Goal: Use online tool/utility: Use online tool/utility

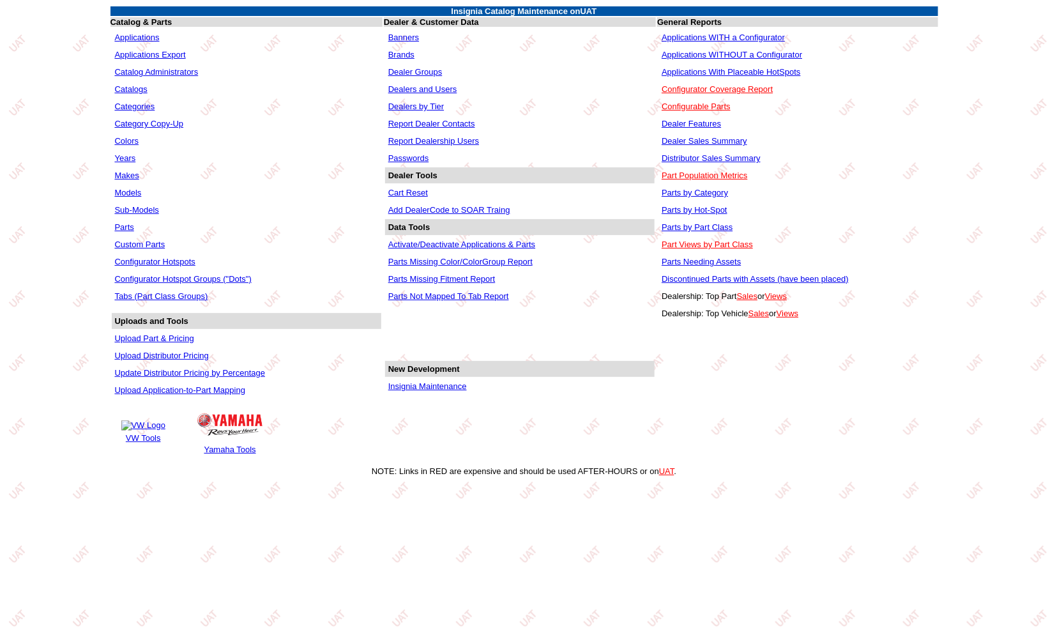
click at [755, 52] on link "Applications WITHOUT a Configurator" at bounding box center [732, 55] width 140 height 10
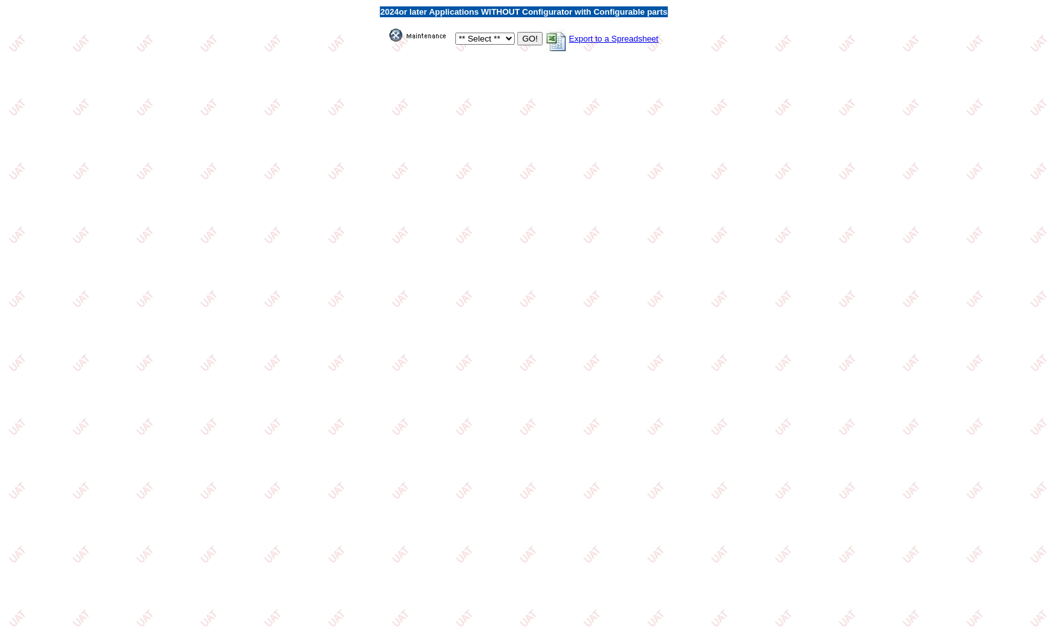
click at [468, 37] on select "** Select ** Acura Alfa Romeo Audi Bentley BMW DoubleTake [PERSON_NAME] Honda H…" at bounding box center [484, 39] width 59 height 12
select select "8"
click at [455, 33] on select "** Select ** Acura Alfa Romeo Audi Bentley BMW DoubleTake Ford GM Honda Hyundai…" at bounding box center [484, 39] width 59 height 12
click at [525, 38] on input "GO!" at bounding box center [530, 38] width 26 height 13
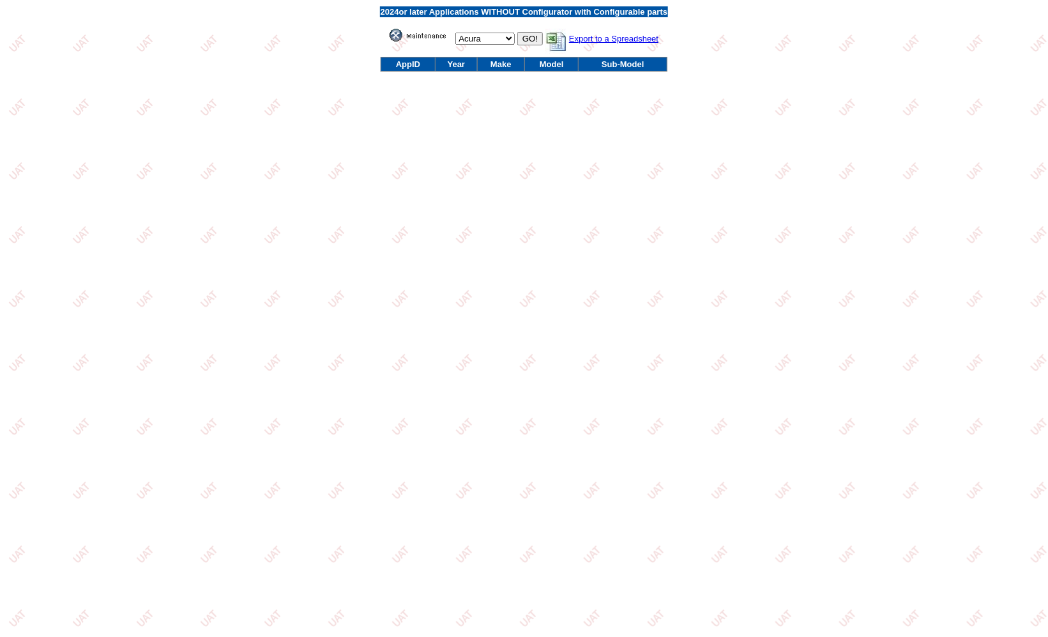
click at [504, 38] on select "** Select ** Acura Alfa Romeo Audi Bentley BMW DoubleTake [PERSON_NAME] Honda H…" at bounding box center [484, 39] width 59 height 12
select select "658"
click at [455, 33] on select "** Select ** Acura Alfa Romeo Audi Bentley BMW DoubleTake Ford GM Honda Hyundai…" at bounding box center [484, 39] width 59 height 12
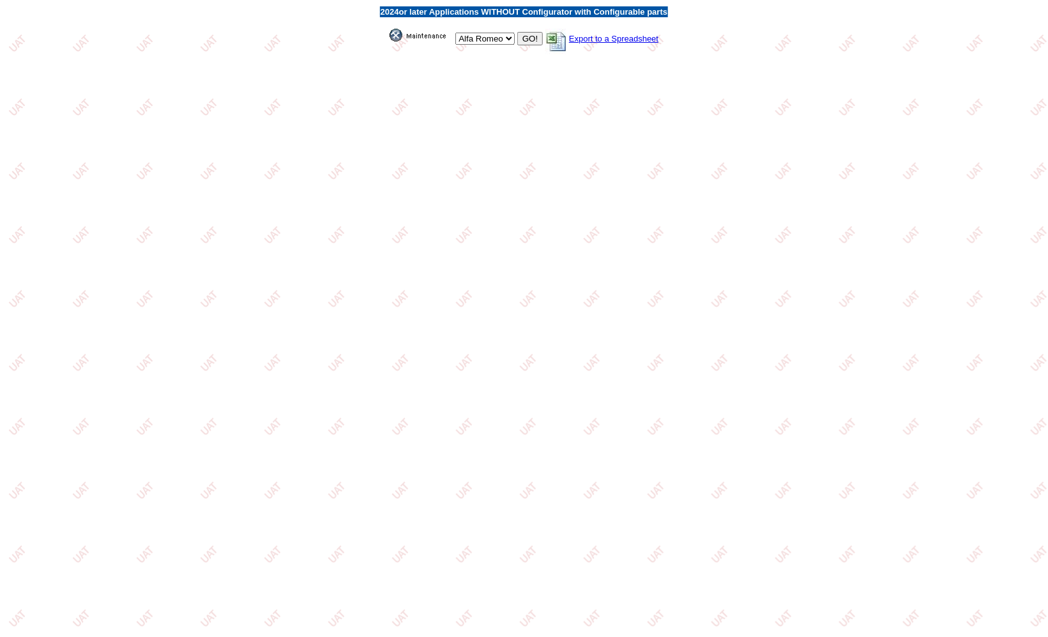
click at [531, 39] on input "GO!" at bounding box center [530, 38] width 26 height 13
click at [485, 36] on select "** Select ** Acura Alfa Romeo Audi Bentley BMW DoubleTake Ford GM Honda Hyundai…" at bounding box center [484, 39] width 59 height 12
select select "5"
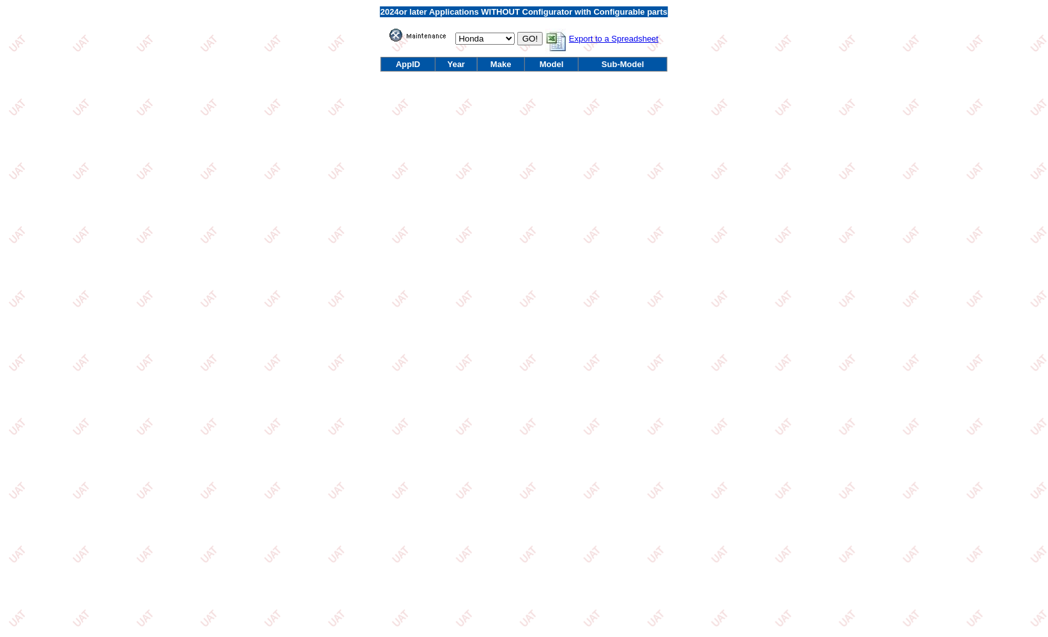
click at [455, 33] on select "** Select ** Acura Alfa Romeo Audi Bentley BMW DoubleTake Ford GM Honda Hyundai…" at bounding box center [484, 39] width 59 height 12
click at [522, 39] on input "GO!" at bounding box center [530, 38] width 26 height 13
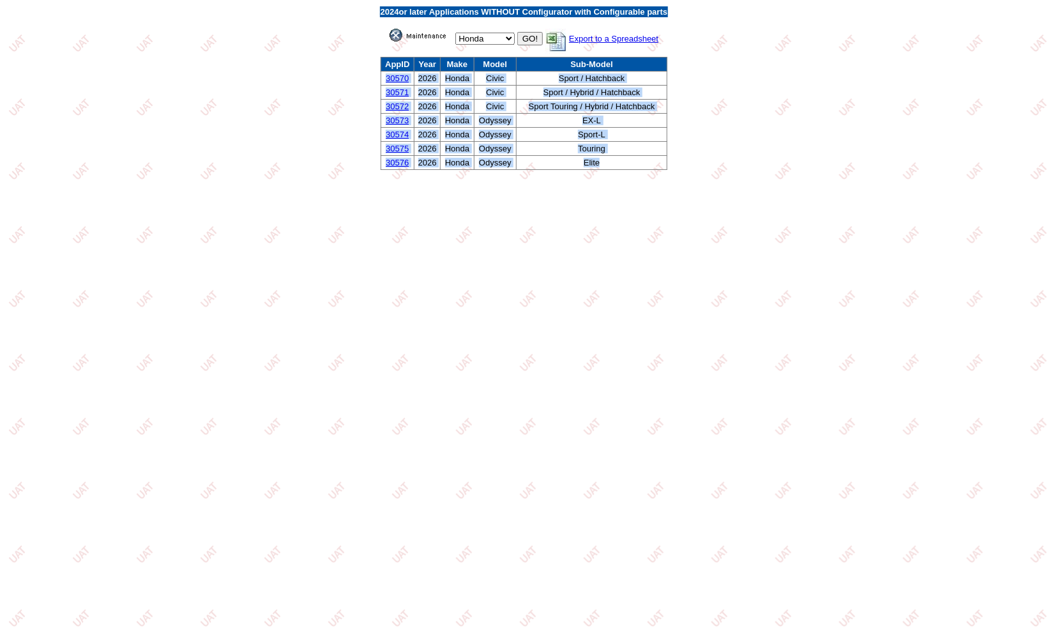
drag, startPoint x: 605, startPoint y: 165, endPoint x: 382, endPoint y: 79, distance: 238.7
click at [382, 79] on tbody "AppID Year Make Model Sub-Model 30570 2026 Honda Civic Sport / Hatchback 30571 …" at bounding box center [524, 113] width 287 height 112
copy tbody "30570 2026 Honda Civic Sport / Hatchback 30571 2026 Honda Civic Sport / Hybrid …"
click at [483, 43] on select "** Select ** Acura Alfa Romeo Audi Bentley BMW DoubleTake [PERSON_NAME] Honda H…" at bounding box center [484, 39] width 59 height 12
select select "24"
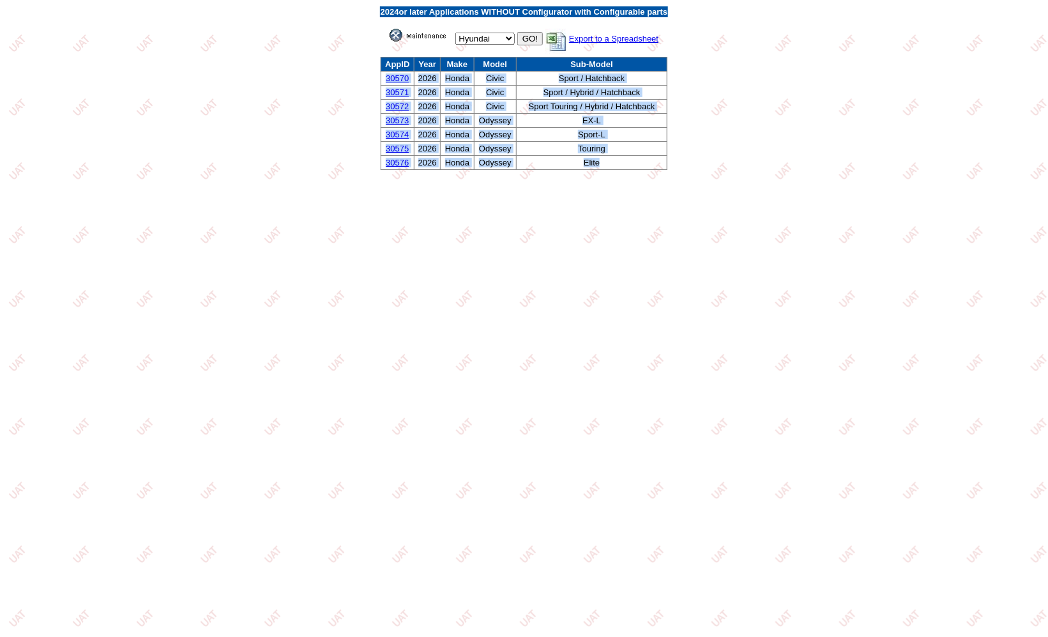
click at [455, 33] on select "** Select ** Acura Alfa Romeo Audi Bentley BMW DoubleTake [PERSON_NAME] Honda H…" at bounding box center [484, 39] width 59 height 12
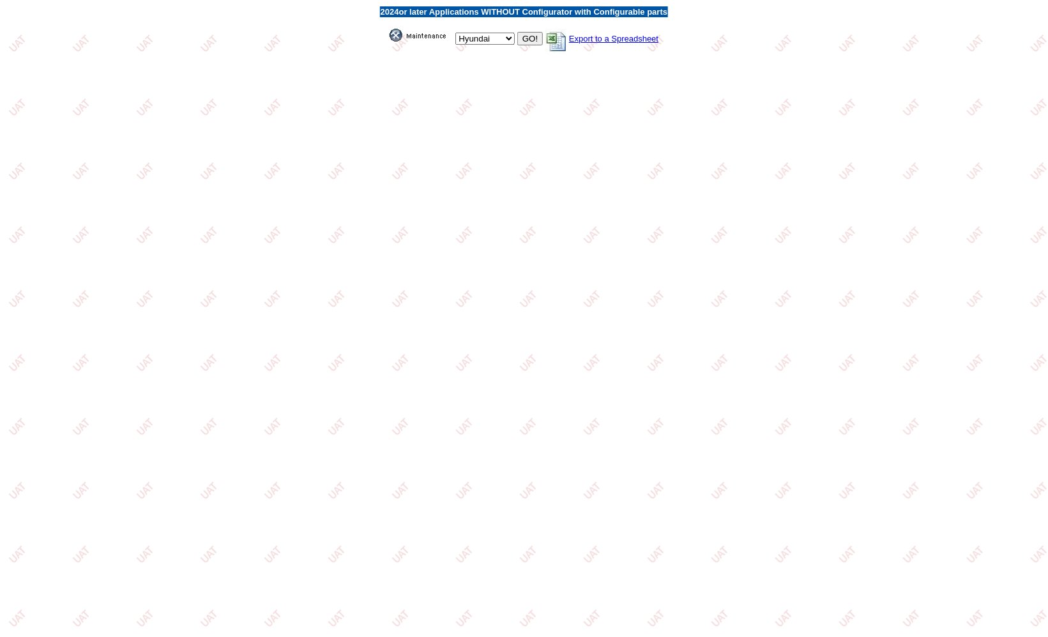
click at [527, 39] on input "GO!" at bounding box center [530, 38] width 26 height 13
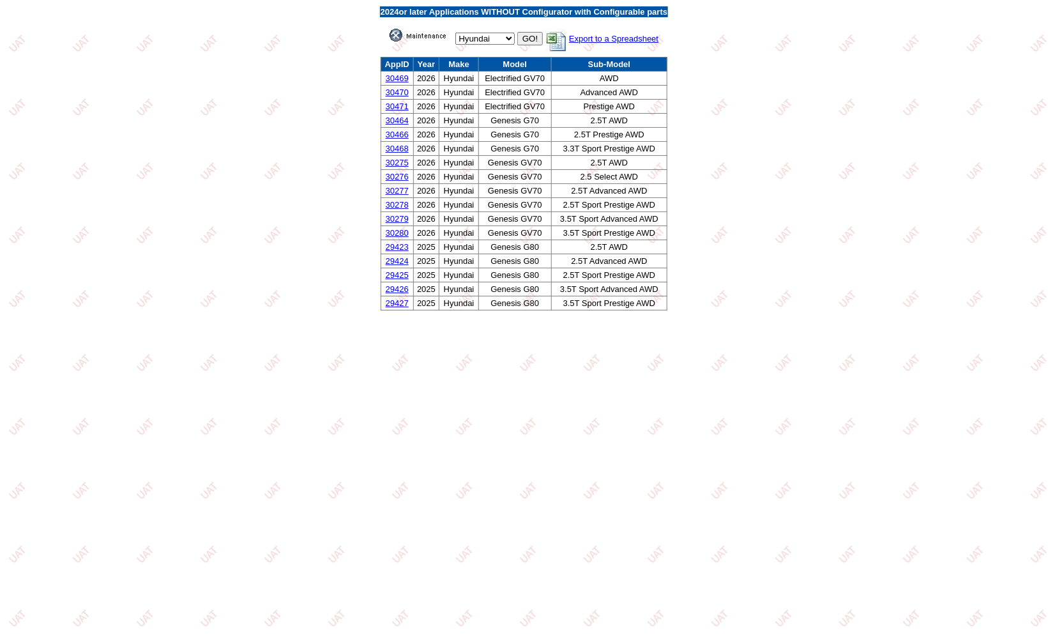
click at [494, 36] on select "** Select ** Acura Alfa Romeo Audi Bentley BMW DoubleTake Ford GM Honda Hyundai…" at bounding box center [484, 39] width 59 height 12
select select "58"
click at [455, 33] on select "** Select ** Acura Alfa Romeo Audi Bentley BMW DoubleTake [PERSON_NAME] Honda H…" at bounding box center [484, 39] width 59 height 12
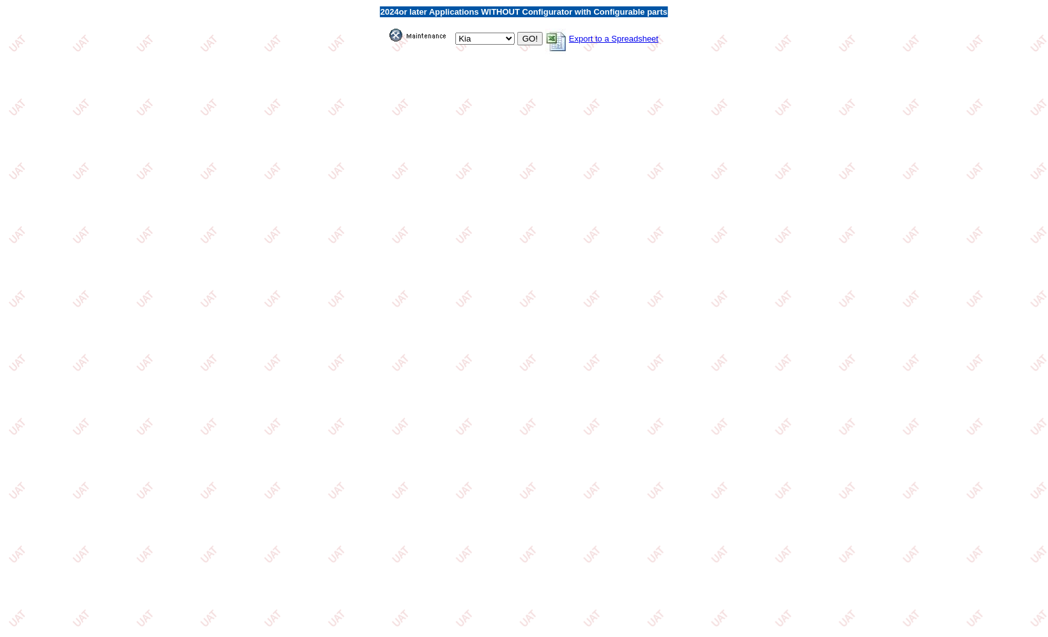
click at [527, 38] on input "GO!" at bounding box center [530, 38] width 26 height 13
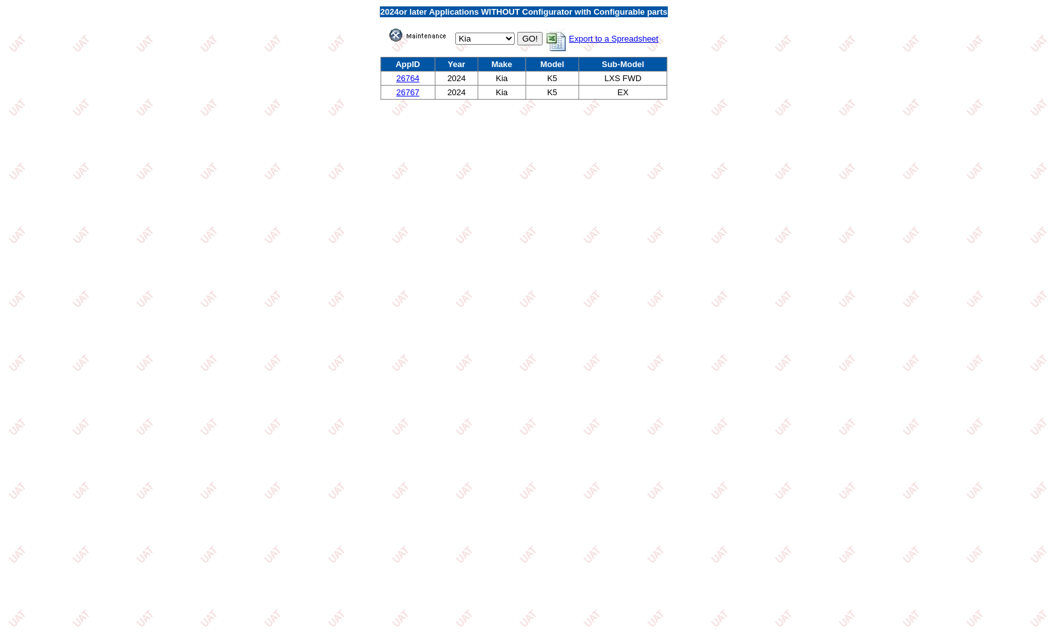
click at [499, 38] on select "** Select ** Acura Alfa Romeo Audi Bentley BMW DoubleTake Ford GM Honda Hyundai…" at bounding box center [484, 39] width 59 height 12
select select "550"
click at [455, 33] on select "** Select ** Acura Alfa Romeo Audi Bentley BMW DoubleTake Ford GM Honda Hyundai…" at bounding box center [484, 39] width 59 height 12
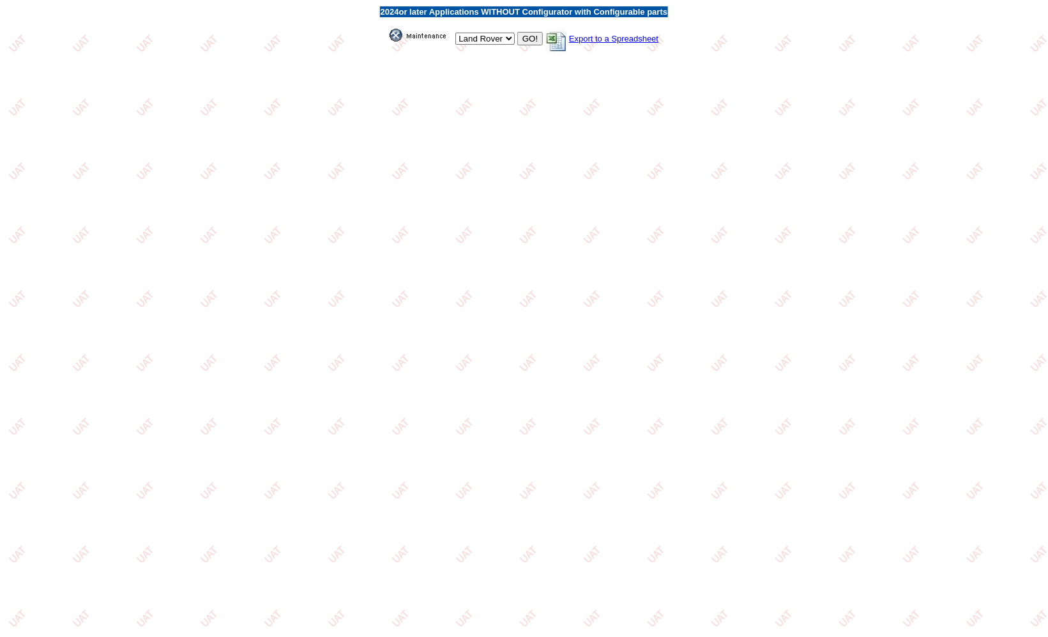
click at [524, 34] on input "GO!" at bounding box center [530, 38] width 26 height 13
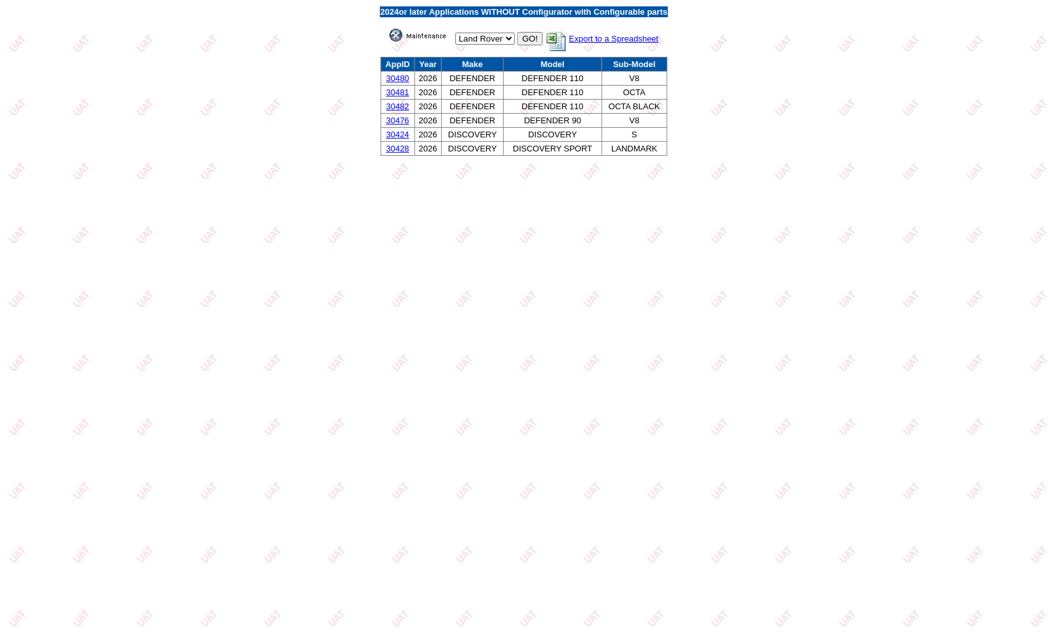
click at [486, 36] on select "** Select ** Acura Alfa Romeo Audi Bentley BMW DoubleTake [PERSON_NAME] Honda H…" at bounding box center [484, 39] width 59 height 12
select select "13"
click at [455, 33] on select "** Select ** Acura Alfa Romeo Audi Bentley BMW DoubleTake [PERSON_NAME] Honda H…" at bounding box center [484, 39] width 59 height 12
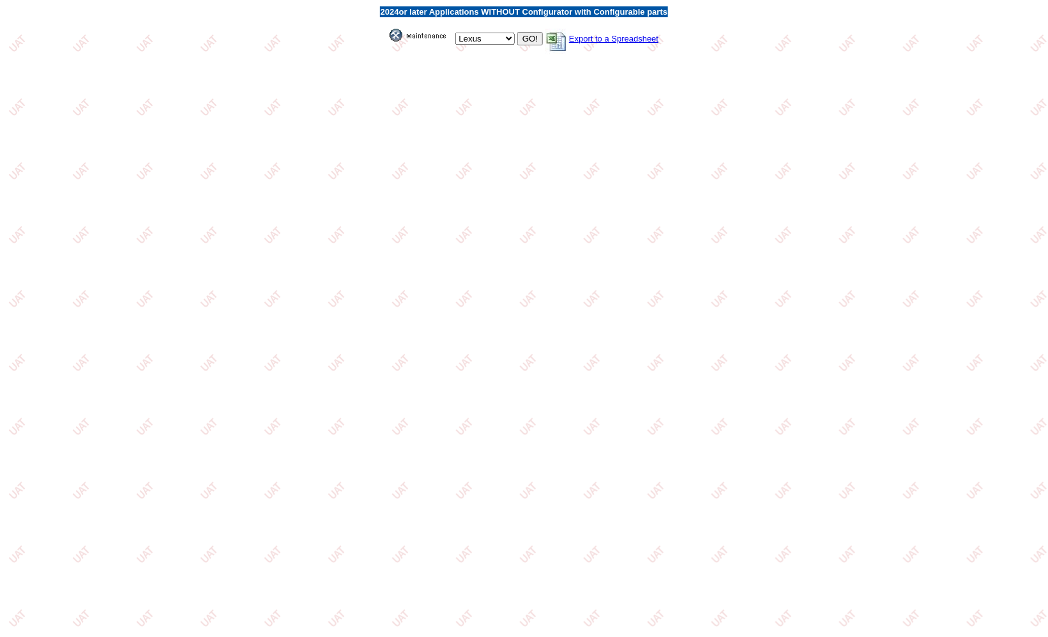
click at [533, 40] on input "GO!" at bounding box center [530, 38] width 26 height 13
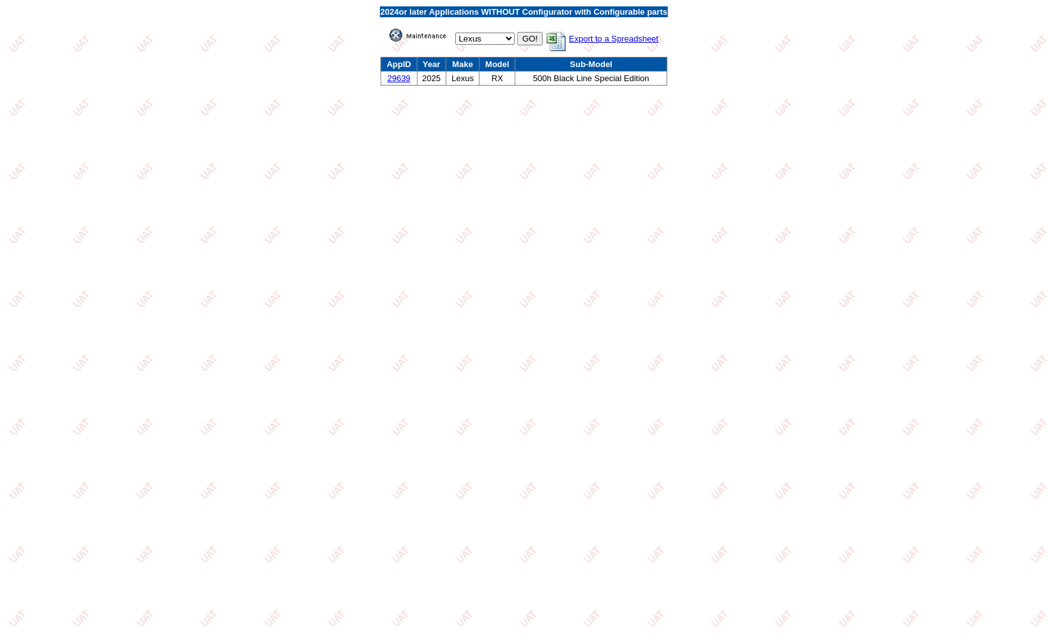
click at [491, 36] on select "** Select ** Acura Alfa Romeo Audi Bentley BMW DoubleTake [PERSON_NAME] Honda H…" at bounding box center [484, 39] width 59 height 12
select select "3"
click at [455, 33] on select "** Select ** Acura Alfa Romeo Audi Bentley BMW DoubleTake [PERSON_NAME] Honda H…" at bounding box center [484, 39] width 59 height 12
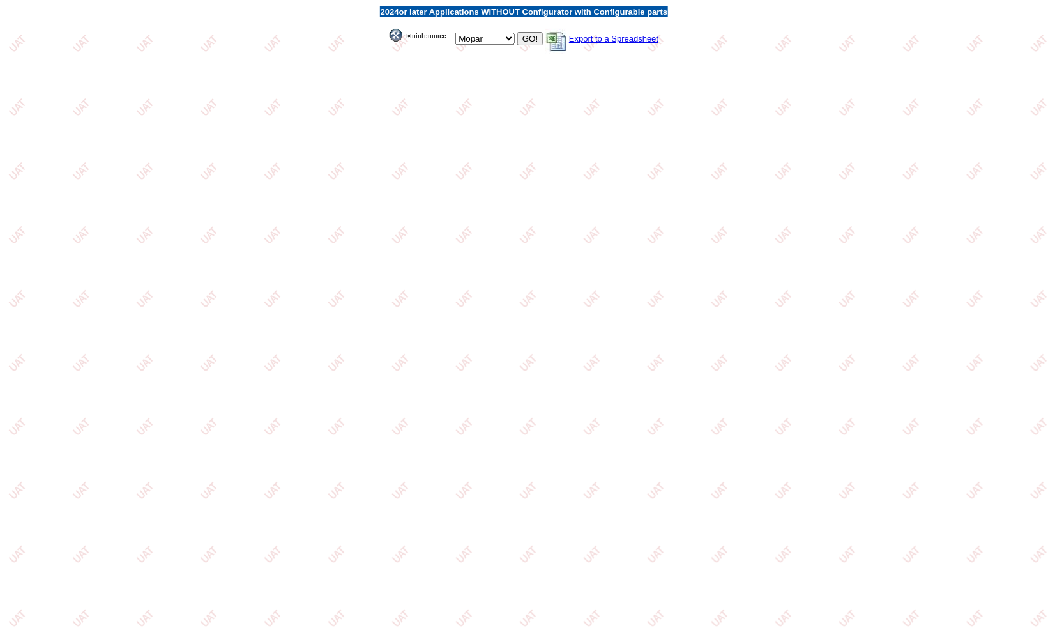
click at [527, 41] on input "GO!" at bounding box center [530, 38] width 26 height 13
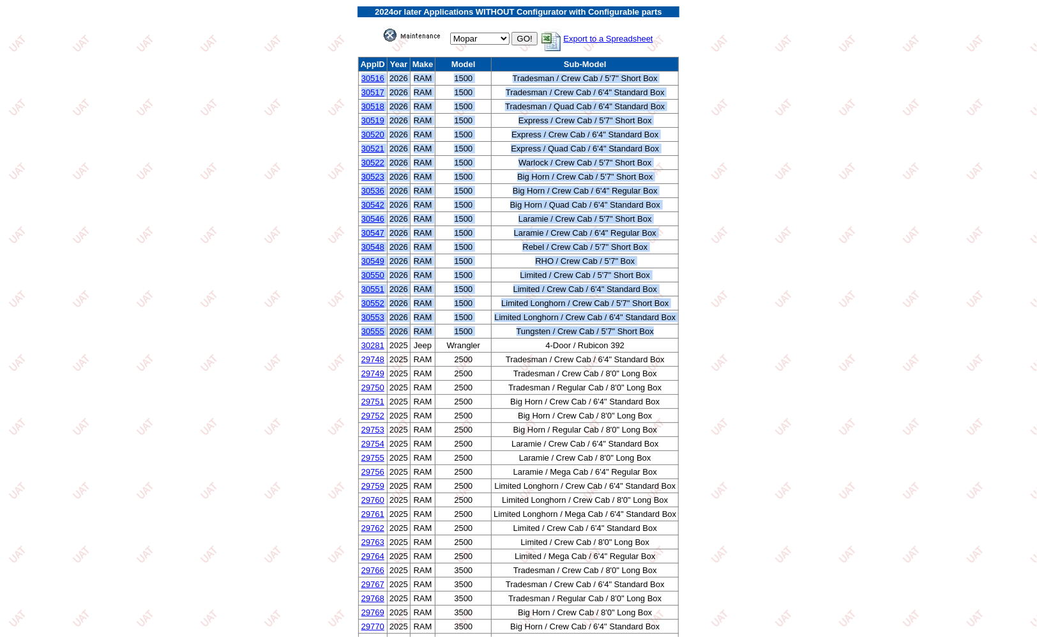
drag, startPoint x: 660, startPoint y: 334, endPoint x: 362, endPoint y: 83, distance: 389.7
click at [362, 83] on tbody "AppID Year Make Model Sub-Model 30516 2026 RAM 1500 Tradesman / Crew Cab / 5'7"…" at bounding box center [518, 429] width 321 height 745
copy tbody "30516 2026 RAM 1500 Tradesman / Crew Cab / 5'7" Short Box 30517 2026 RAM 1500 T…"
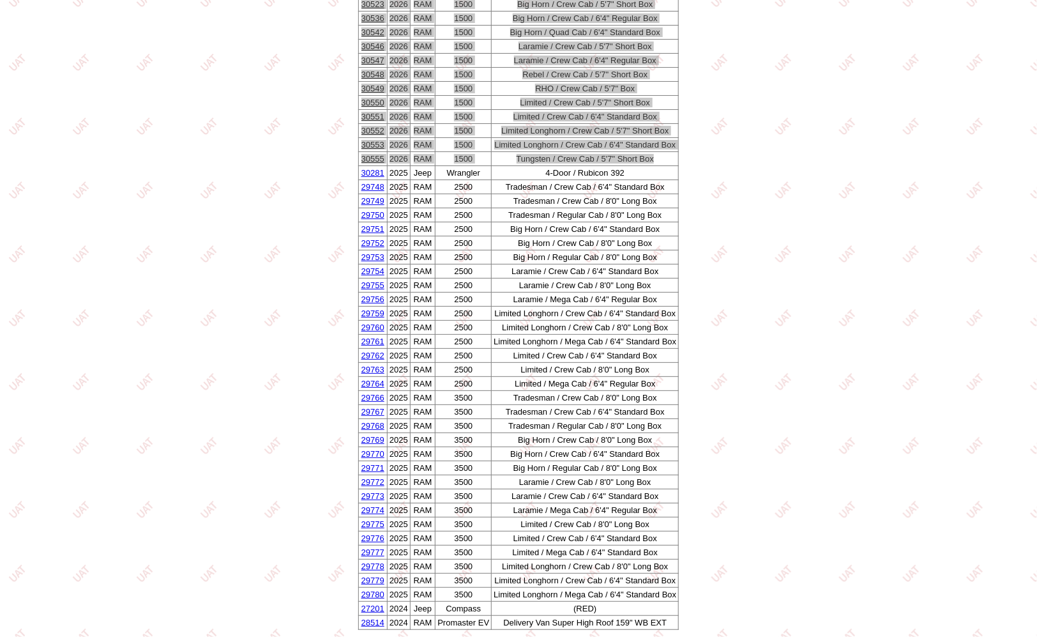
scroll to position [181, 0]
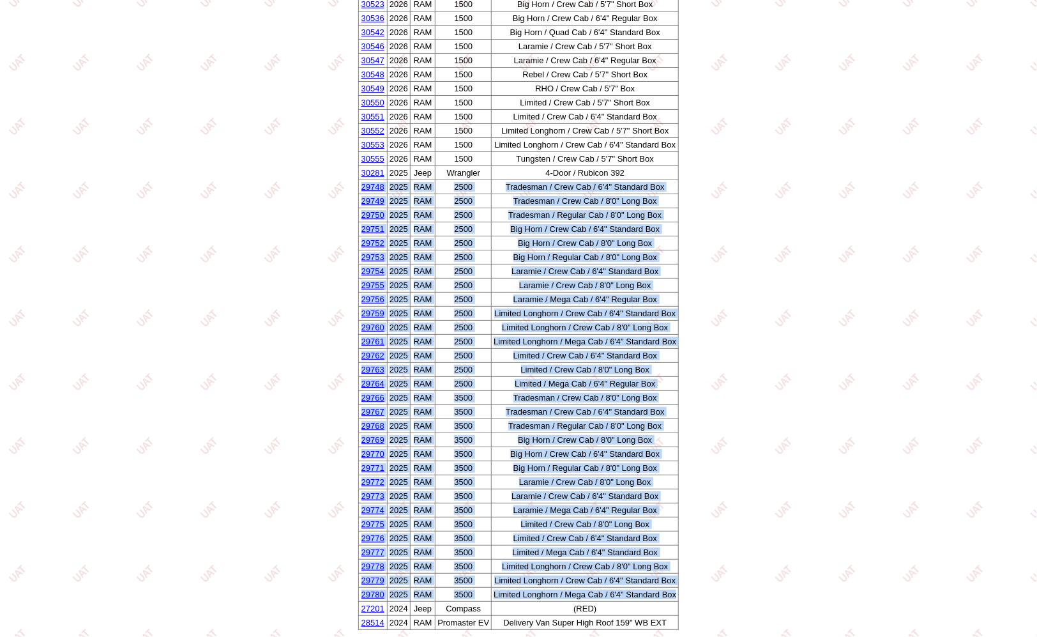
drag, startPoint x: 676, startPoint y: 594, endPoint x: 360, endPoint y: 174, distance: 525.7
click at [360, 174] on tbody "AppID Year Make Model Sub-Model 30516 2026 RAM 1500 Tradesman / Crew Cab / 5'7"…" at bounding box center [518, 257] width 321 height 745
copy tbody "29748 2025 RAM 2500 Tradesman / Crew Cab / 6'4" Standard Box 29749 2025 RAM 250…"
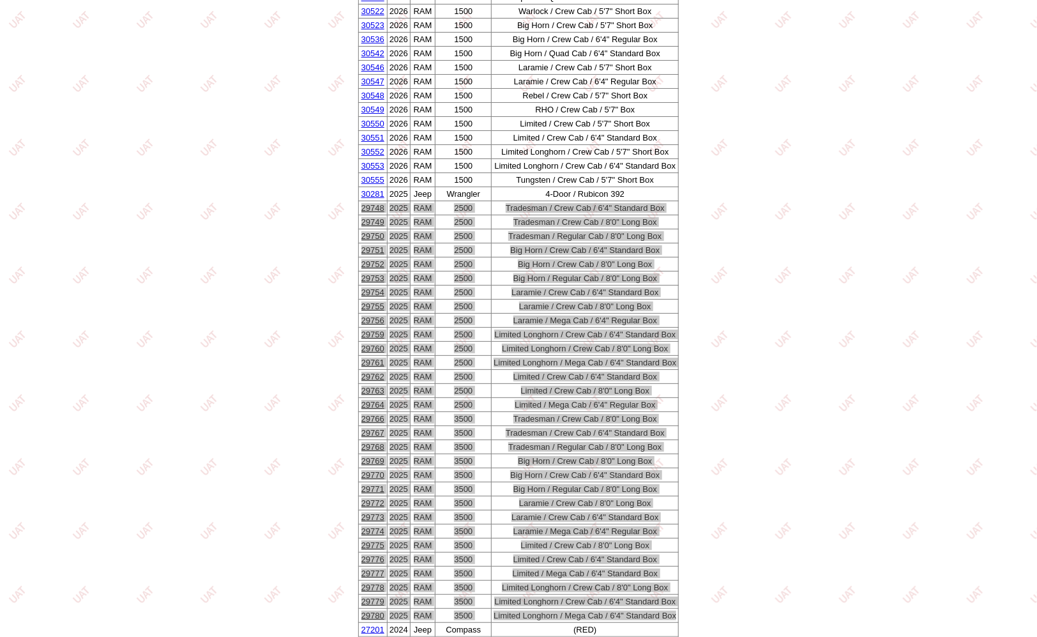
scroll to position [0, 0]
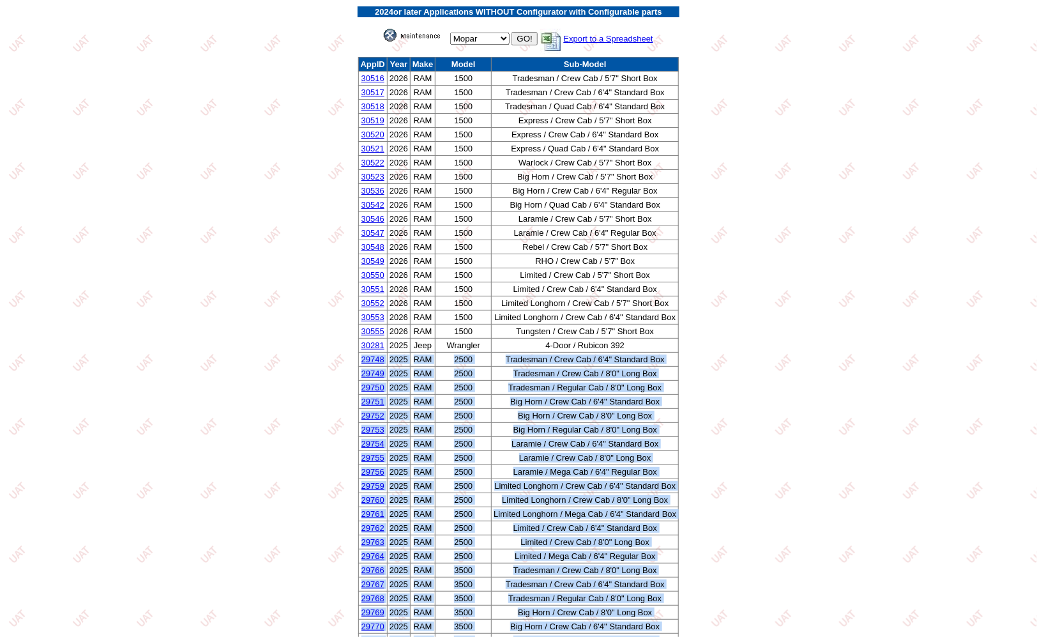
click at [460, 35] on select "** Select ** Acura Alfa Romeo Audi Bentley BMW DoubleTake Ford GM Honda Hyundai…" at bounding box center [479, 39] width 59 height 12
select select "14"
click at [450, 33] on select "** Select ** Acura Alfa Romeo Audi Bentley BMW DoubleTake Ford GM Honda Hyundai…" at bounding box center [479, 39] width 59 height 12
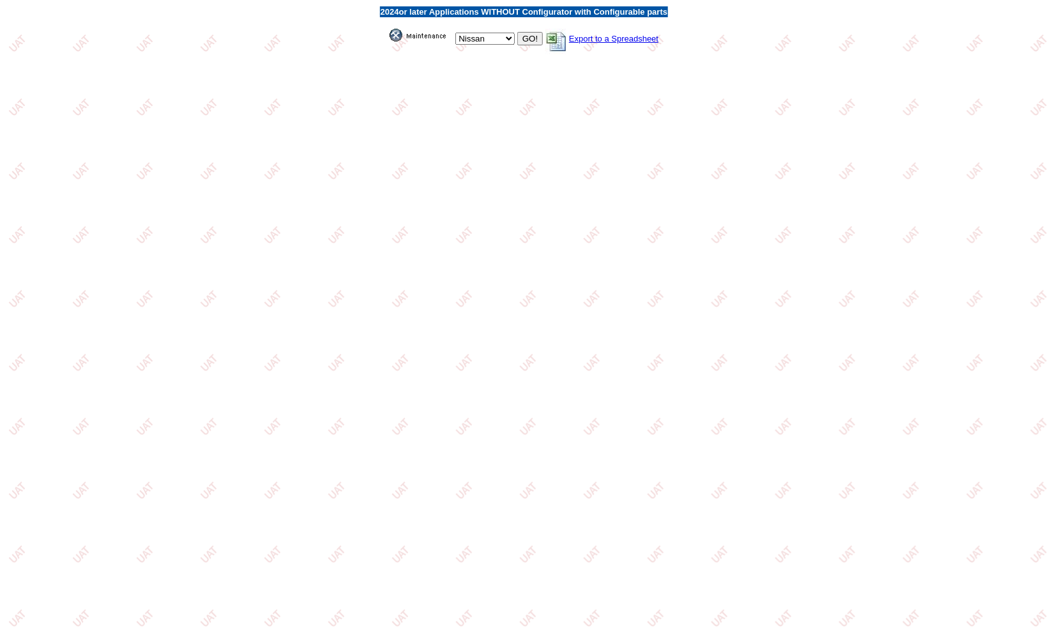
click at [527, 41] on input "GO!" at bounding box center [530, 38] width 26 height 13
click at [487, 39] on select "** Select ** Acura Alfa Romeo Audi Bentley BMW DoubleTake Ford GM Honda Hyundai…" at bounding box center [484, 39] width 59 height 12
select select "25"
click at [455, 33] on select "** Select ** Acura Alfa Romeo Audi Bentley BMW DoubleTake Ford GM Honda Hyundai…" at bounding box center [484, 39] width 59 height 12
click at [524, 37] on input "GO!" at bounding box center [530, 38] width 26 height 13
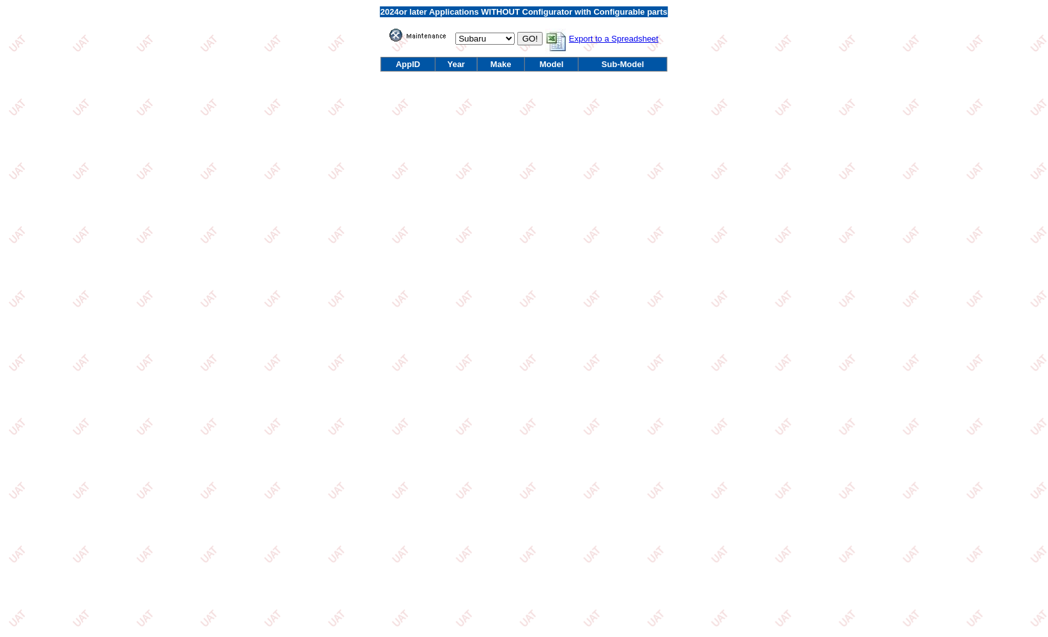
click at [502, 37] on select "** Select ** Acura Alfa Romeo Audi Bentley BMW DoubleTake [PERSON_NAME] Honda H…" at bounding box center [484, 39] width 59 height 12
select select "6"
click at [455, 33] on select "** Select ** Acura Alfa Romeo Audi Bentley BMW DoubleTake [PERSON_NAME] Honda H…" at bounding box center [484, 39] width 59 height 12
click at [526, 41] on input "GO!" at bounding box center [530, 38] width 26 height 13
click at [494, 36] on select "** Select ** Acura Alfa Romeo Audi Bentley BMW DoubleTake [PERSON_NAME] Honda H…" at bounding box center [484, 39] width 59 height 12
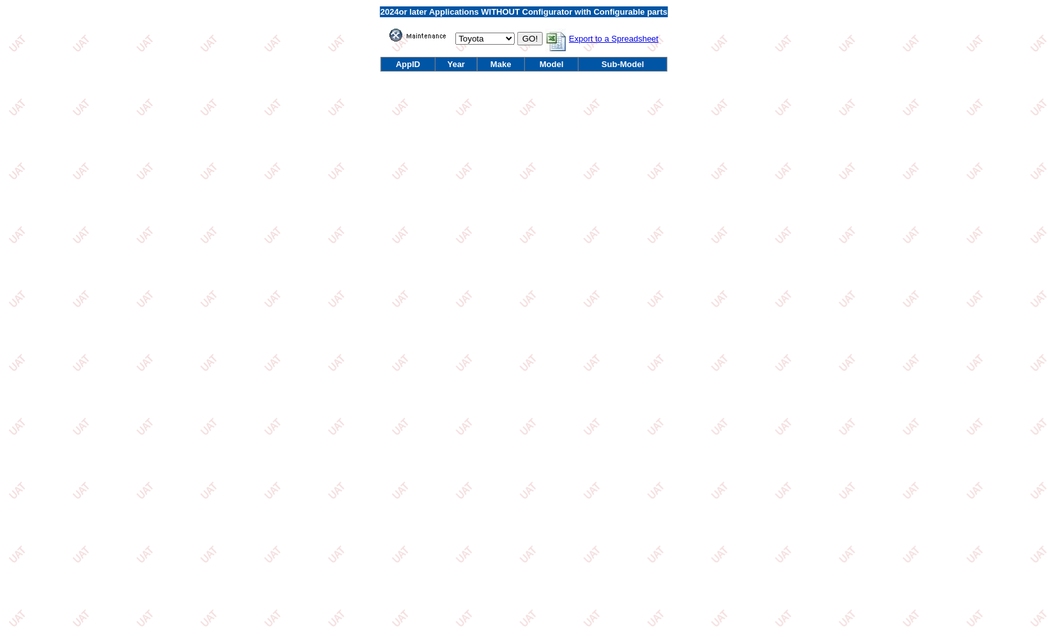
click at [328, 79] on html "2024 or later Applications WITHOUT Configurator with Configurable parts ** Sele…" at bounding box center [524, 39] width 1048 height 79
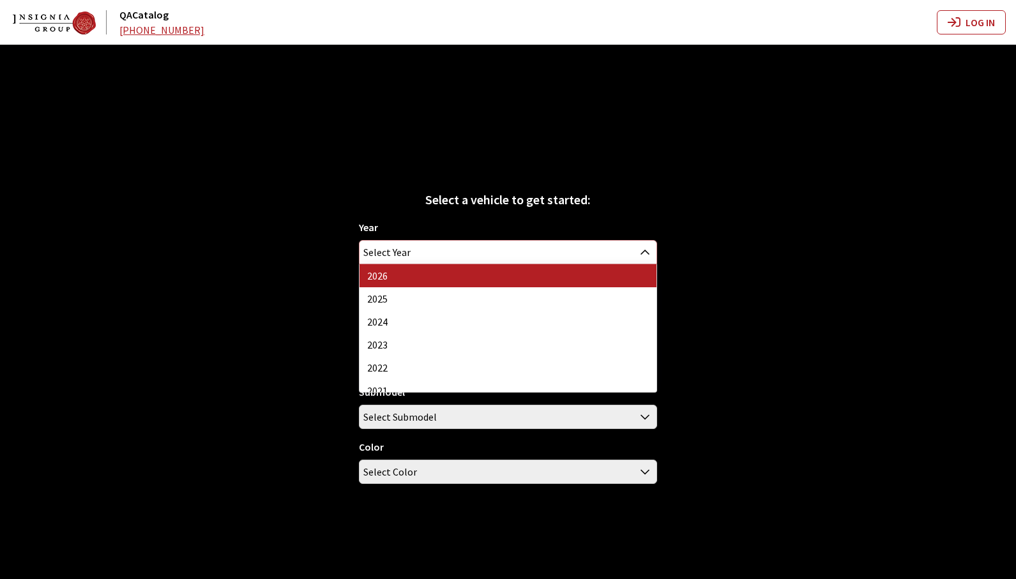
click at [504, 252] on span "Select Year" at bounding box center [508, 252] width 296 height 23
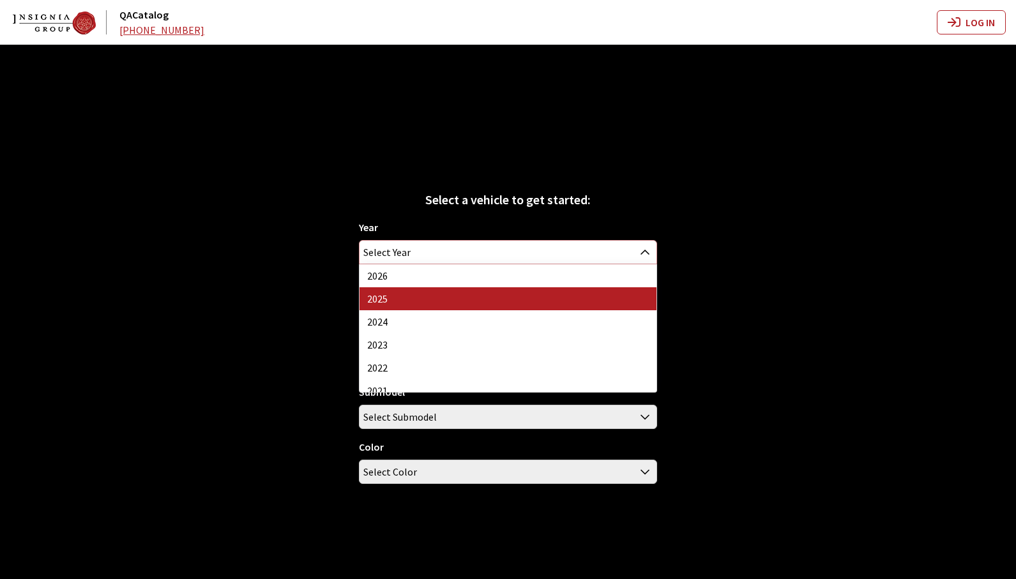
select select "43"
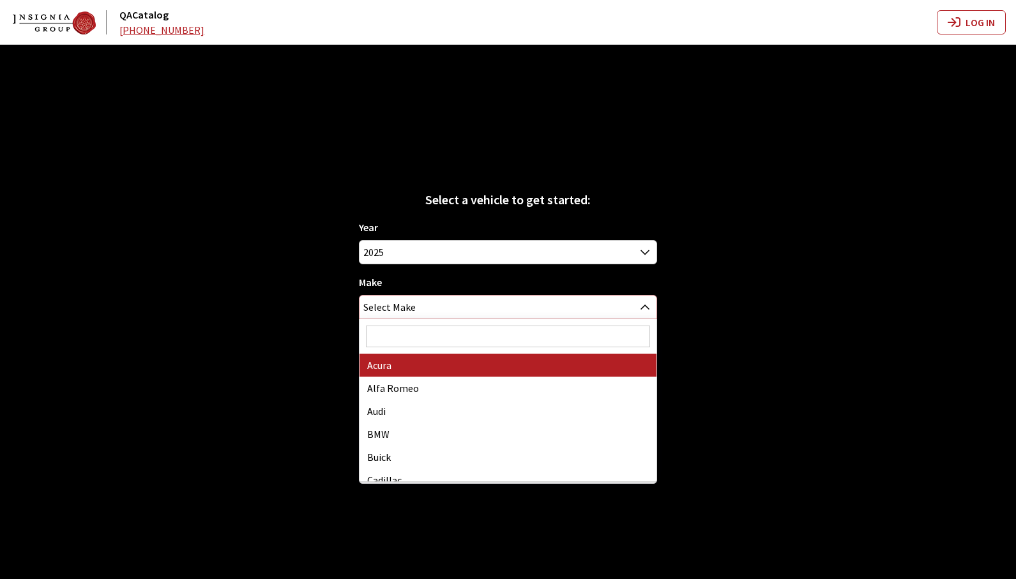
click at [488, 305] on span "Select Make" at bounding box center [508, 307] width 296 height 23
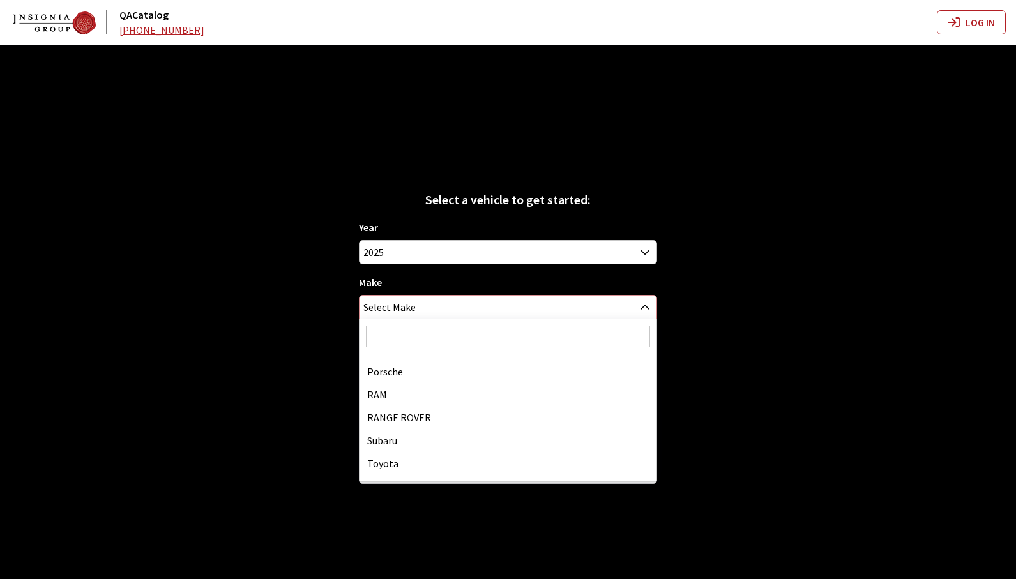
scroll to position [639, 0]
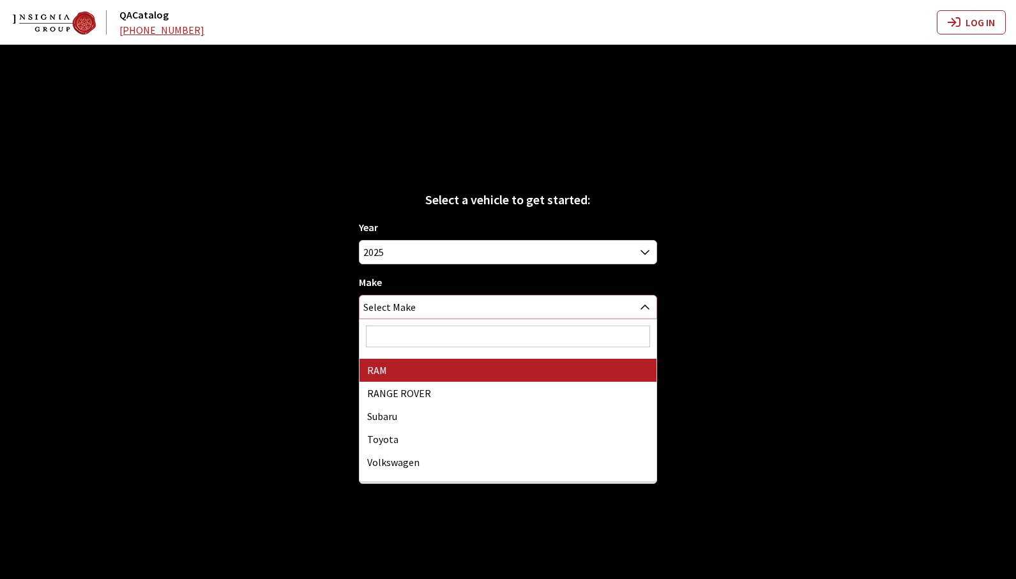
select select "34"
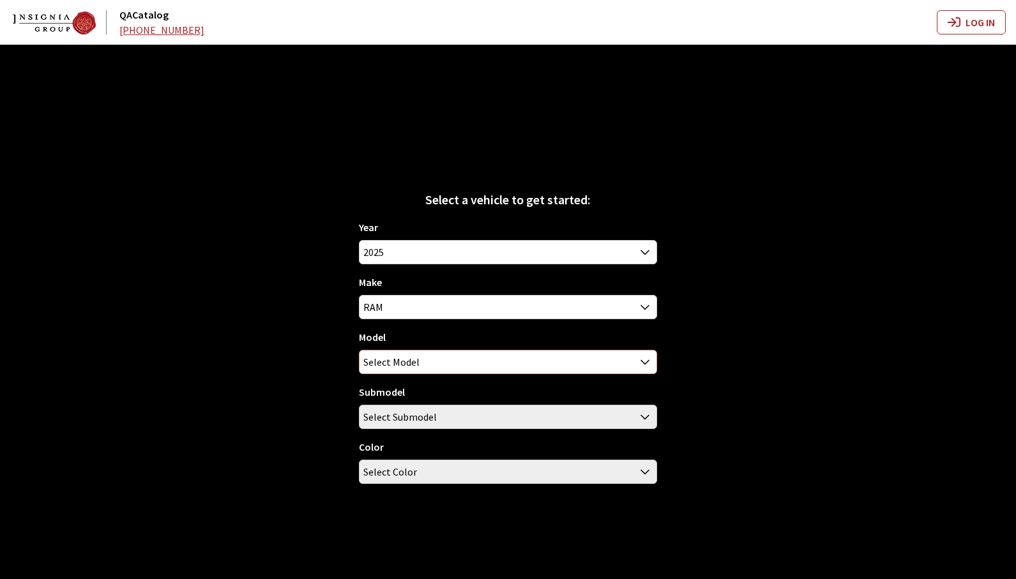
click at [464, 367] on span "Select Model" at bounding box center [508, 362] width 296 height 23
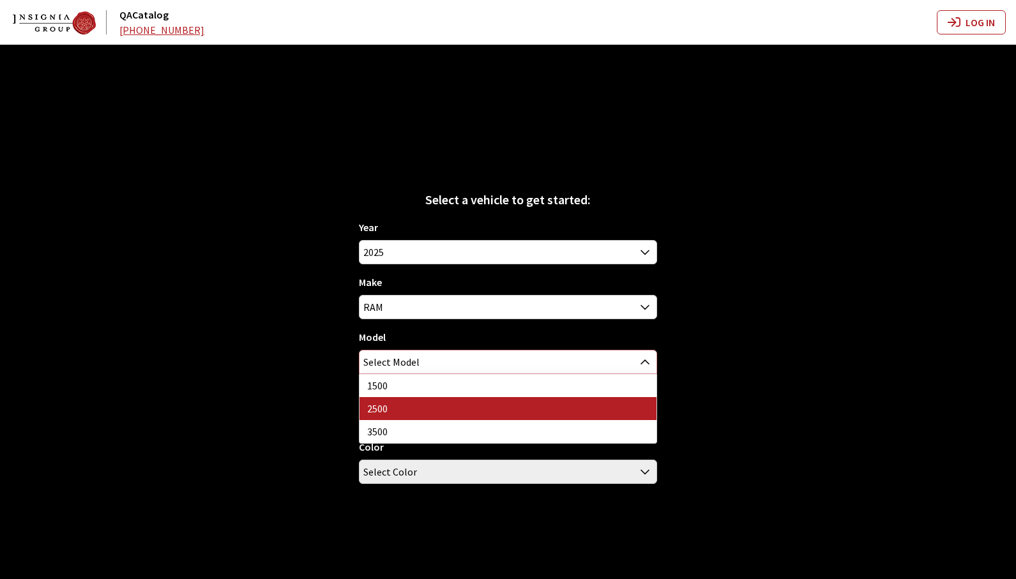
select select "1085"
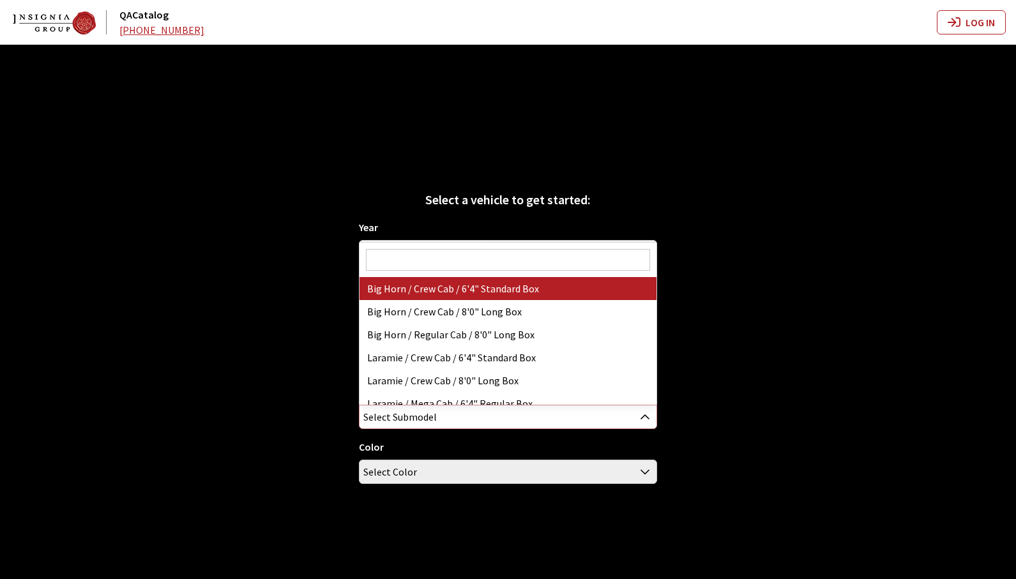
click at [438, 414] on span "Select Submodel" at bounding box center [508, 416] width 296 height 23
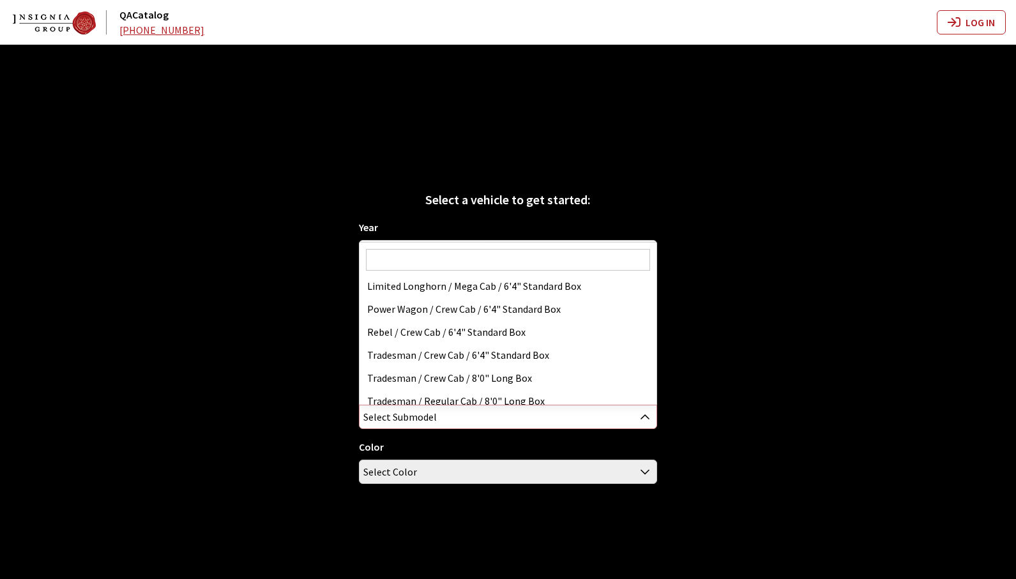
scroll to position [263, 0]
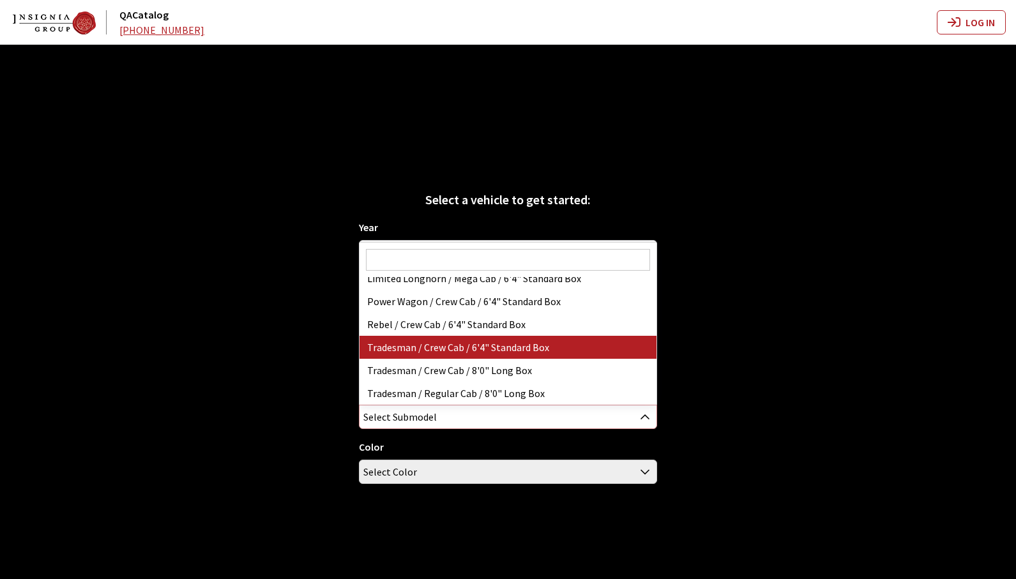
select select "2997"
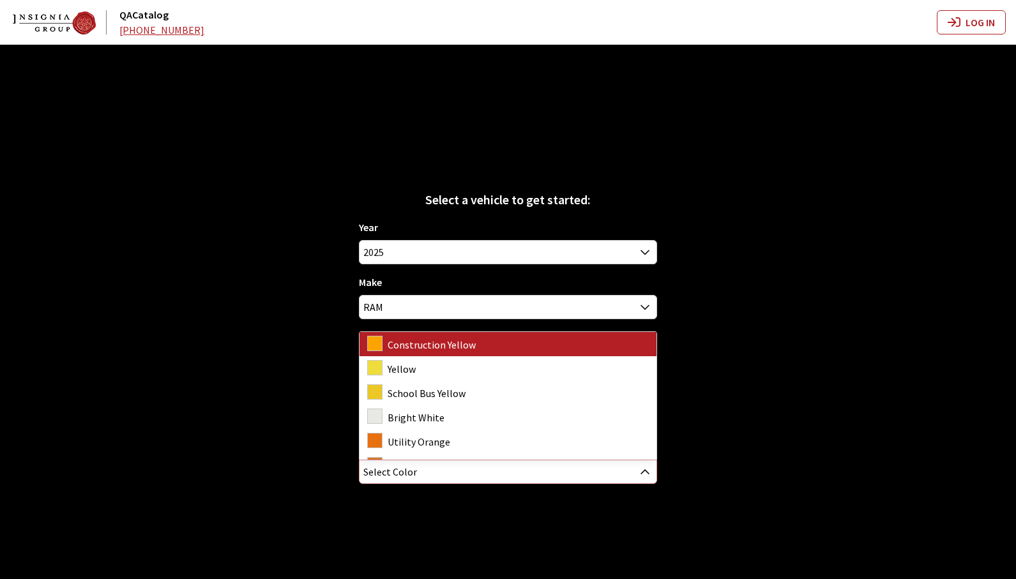
click at [459, 467] on span "Select Color" at bounding box center [508, 471] width 296 height 23
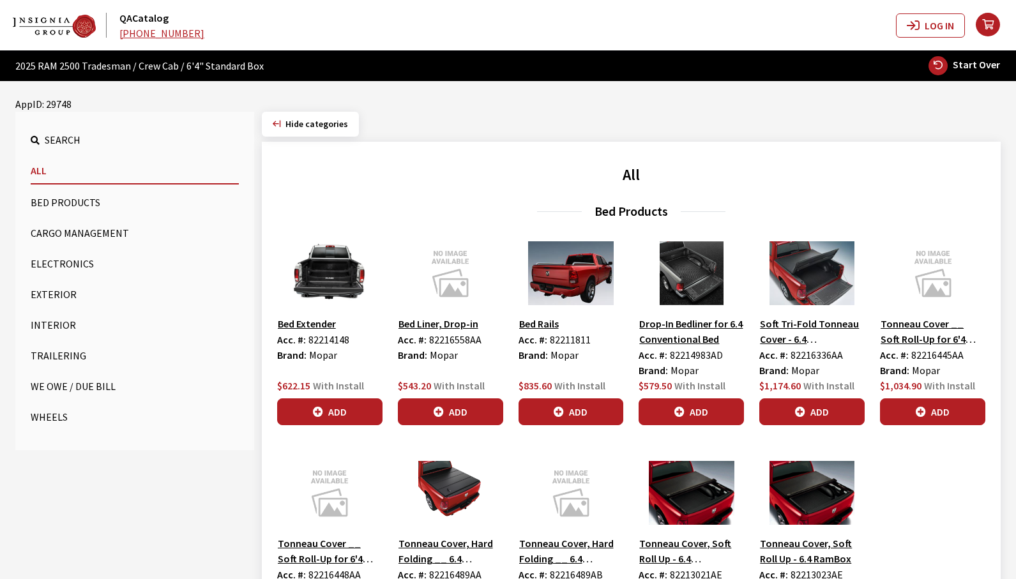
click at [969, 64] on span "Start Over" at bounding box center [976, 64] width 47 height 13
select select
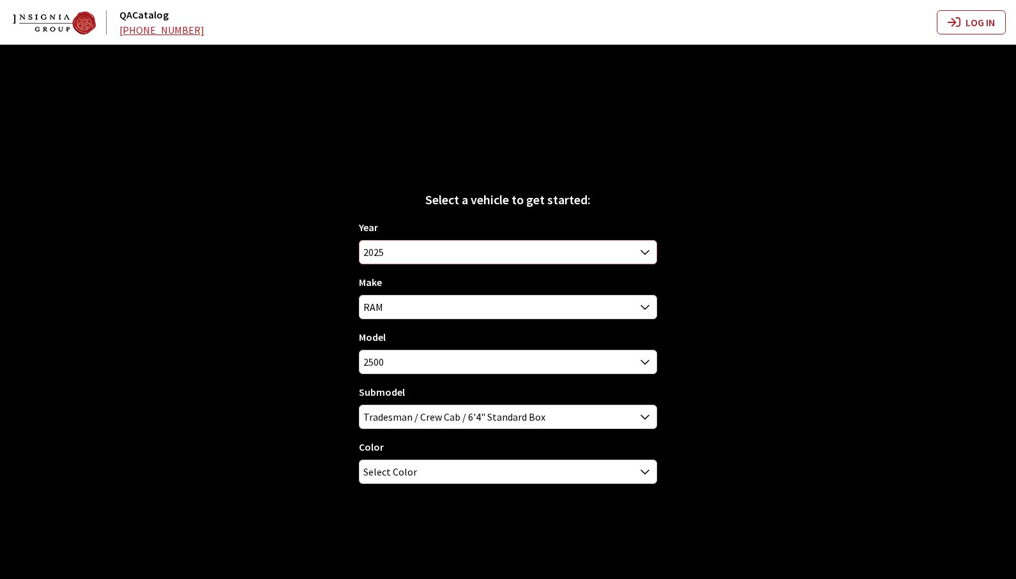
click at [510, 254] on span "2025" at bounding box center [508, 252] width 296 height 23
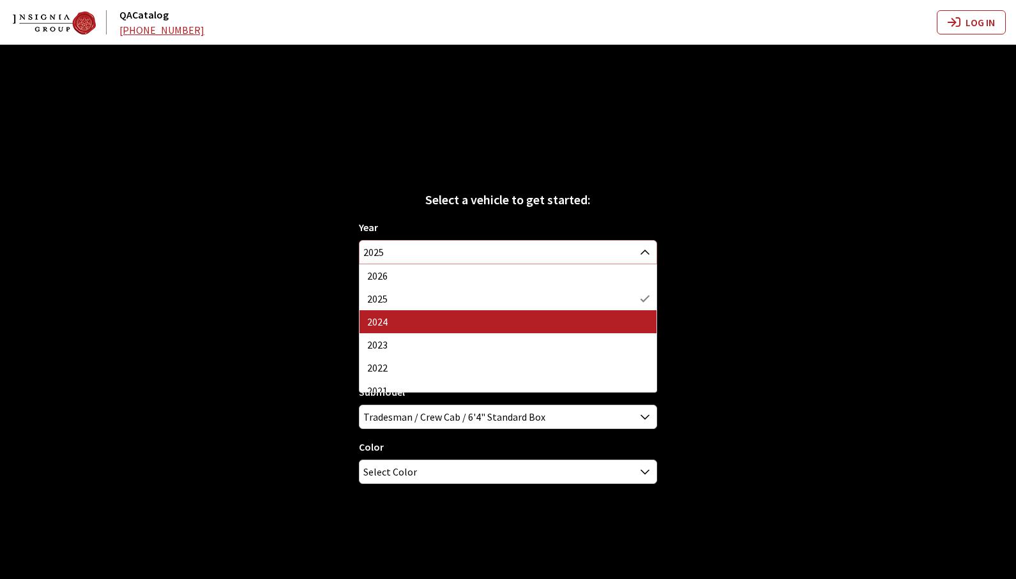
select select "42"
select select "34"
select select "1085"
select select "2997"
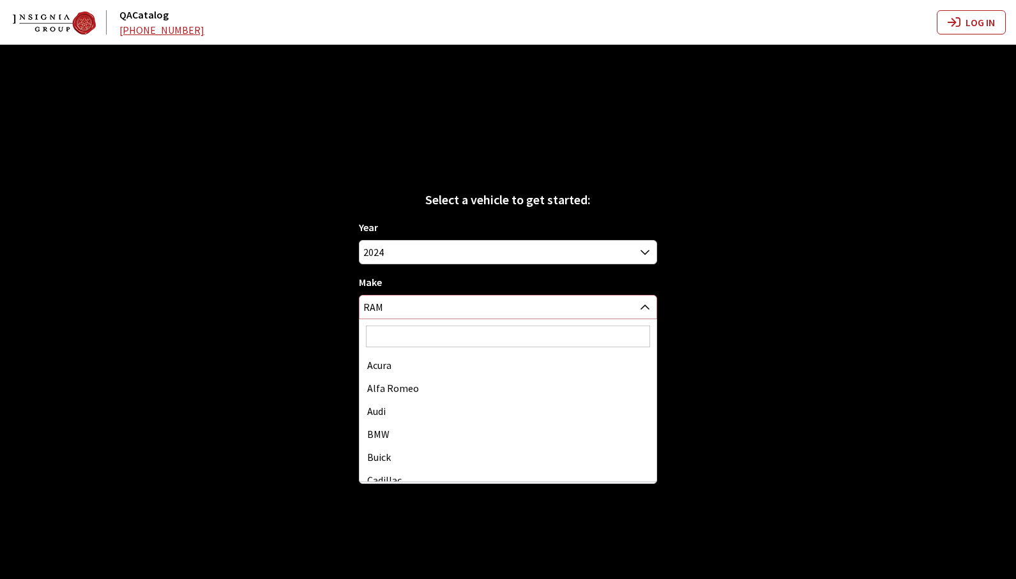
click at [492, 306] on span "RAM" at bounding box center [508, 307] width 296 height 23
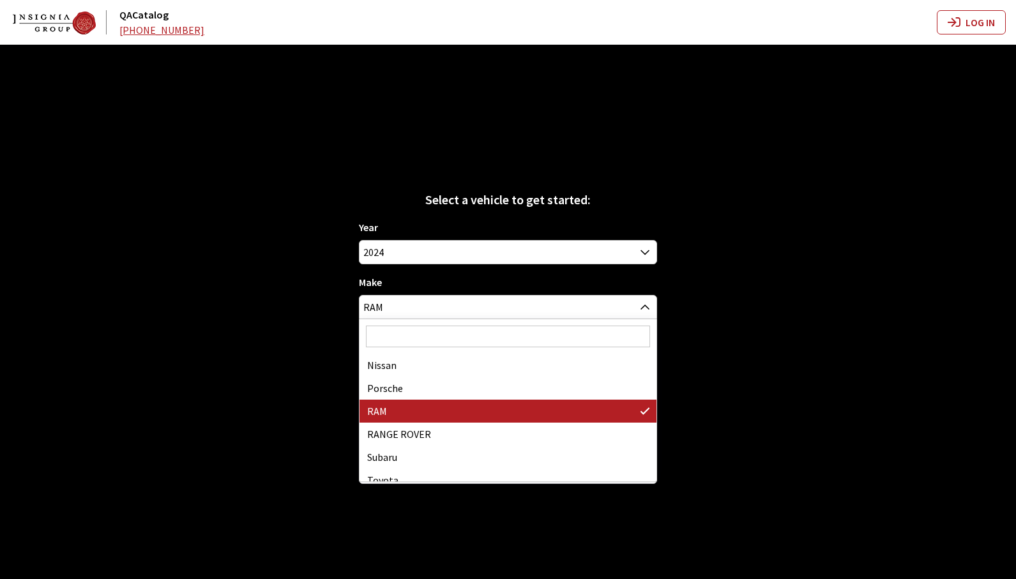
click at [207, 322] on div "Select a vehicle to get started: Year [DATE] 2025 2024 2023 2022 2021 2020 2019…" at bounding box center [508, 334] width 1016 height 579
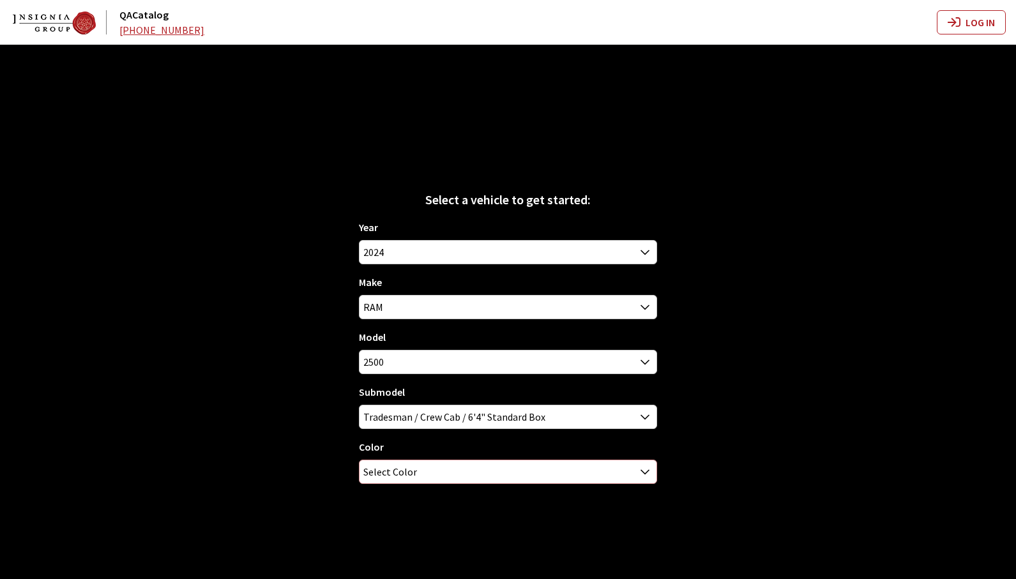
click at [478, 474] on span "Select Color" at bounding box center [508, 471] width 296 height 23
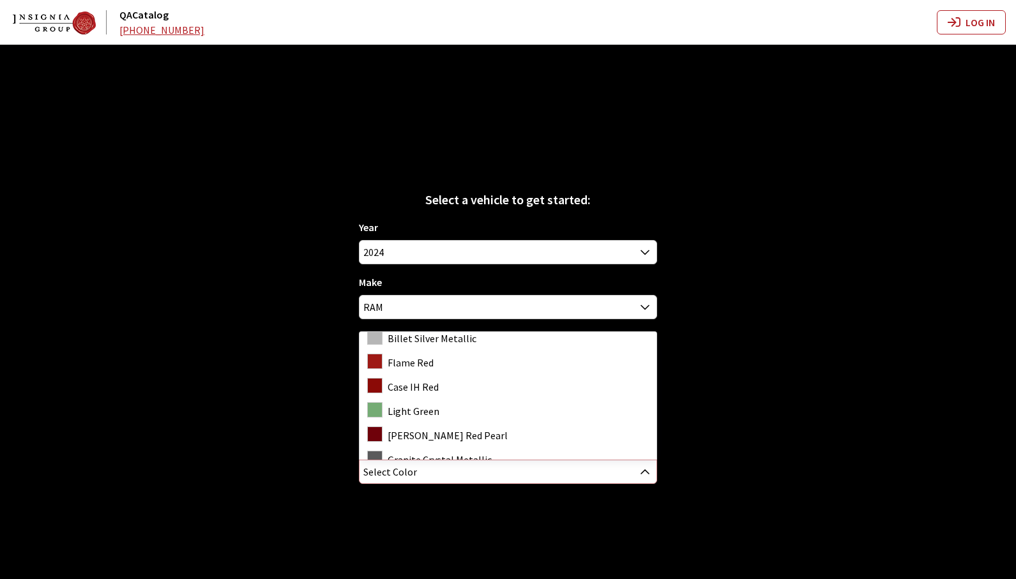
scroll to position [190, 0]
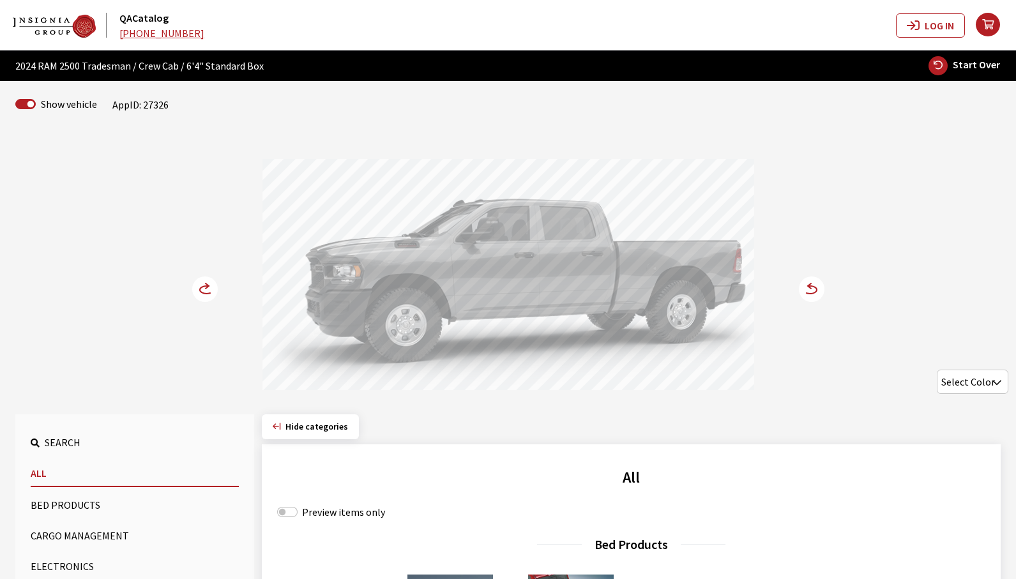
click at [596, 292] on div at bounding box center [508, 276] width 492 height 235
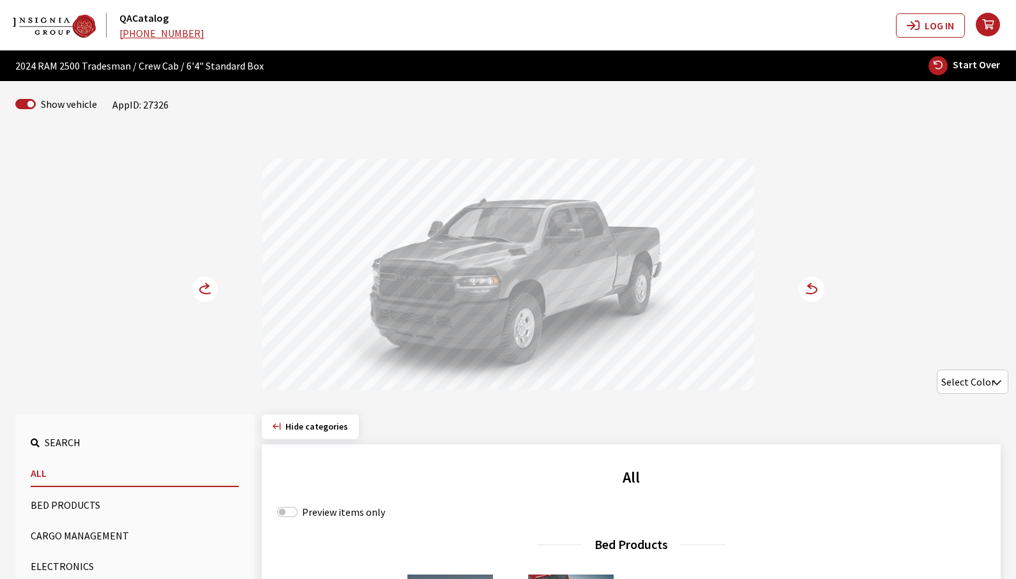
click at [979, 70] on span "Start Over" at bounding box center [976, 64] width 47 height 13
select select
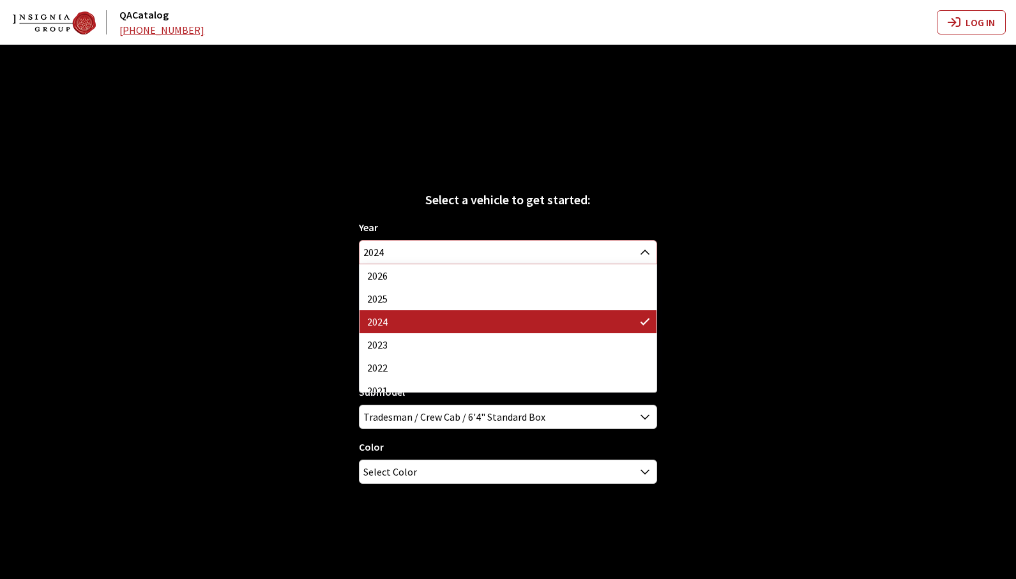
click at [603, 263] on span "2024" at bounding box center [508, 252] width 296 height 23
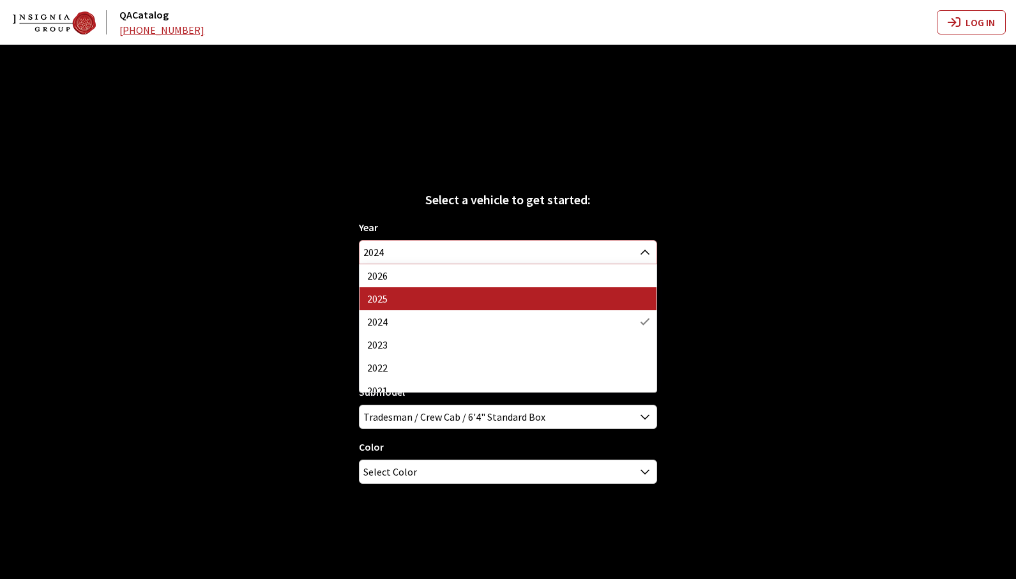
select select "43"
select select "34"
select select "1085"
select select "2997"
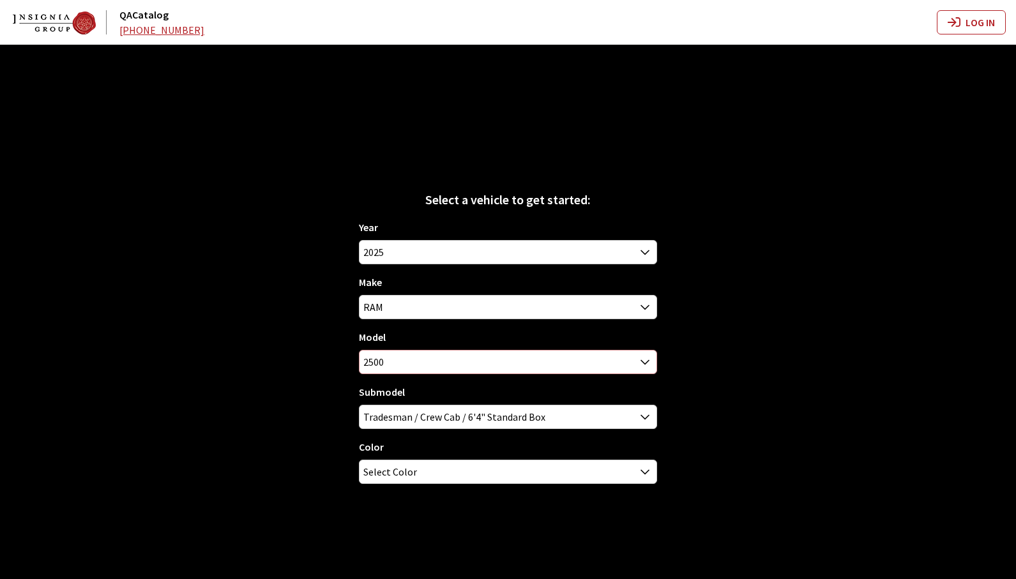
click at [538, 365] on span "2500" at bounding box center [508, 362] width 296 height 23
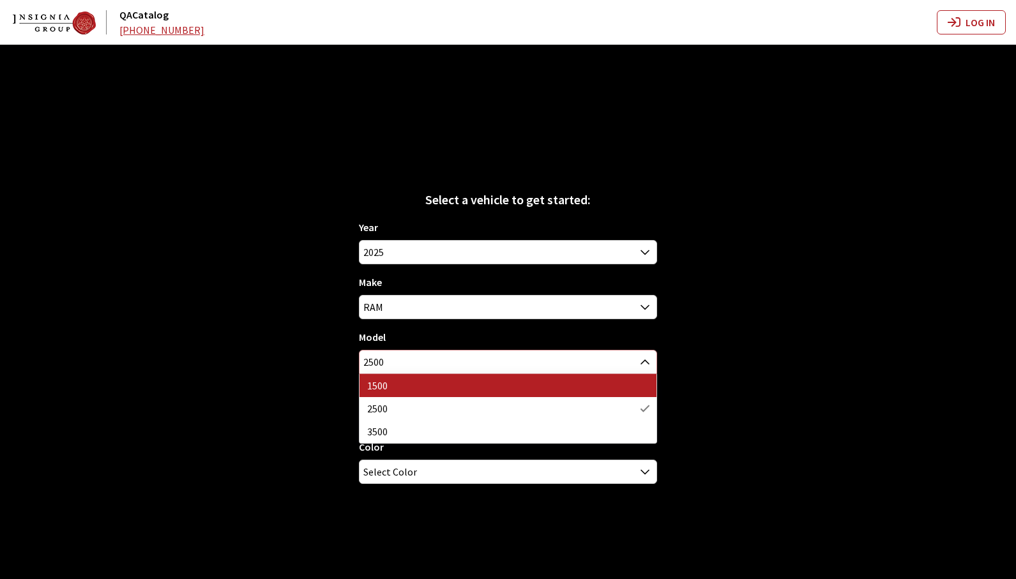
select select "1113"
select select "2997"
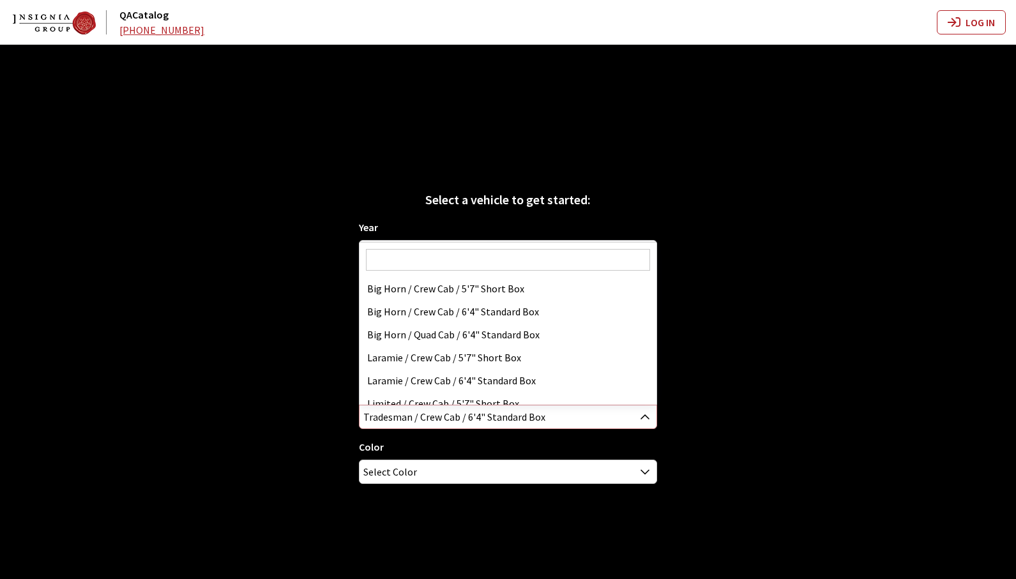
click at [555, 422] on span "Tradesman / Crew Cab / 6'4" Standard Box" at bounding box center [508, 416] width 296 height 23
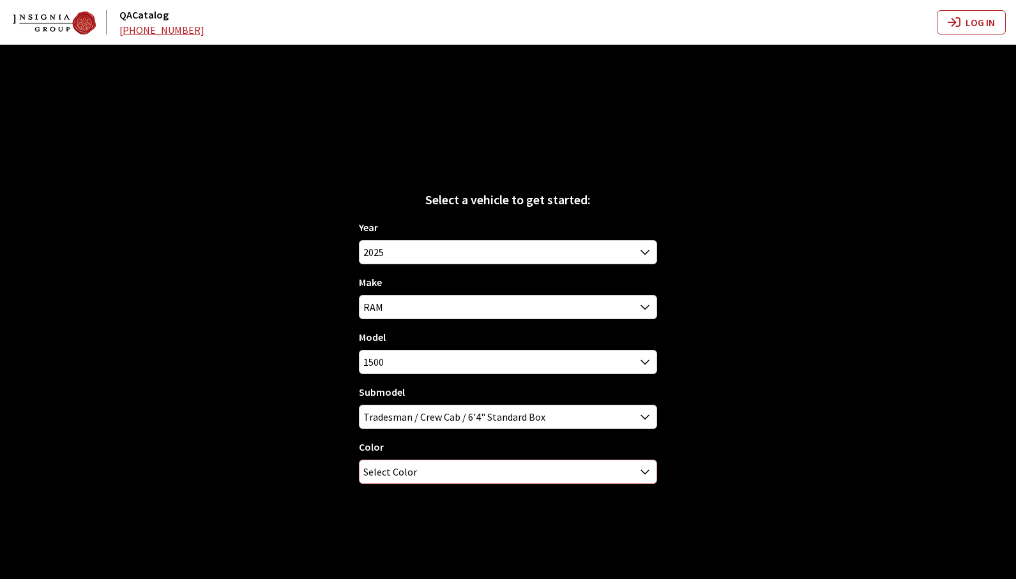
click at [466, 473] on span "Select Color" at bounding box center [508, 471] width 296 height 23
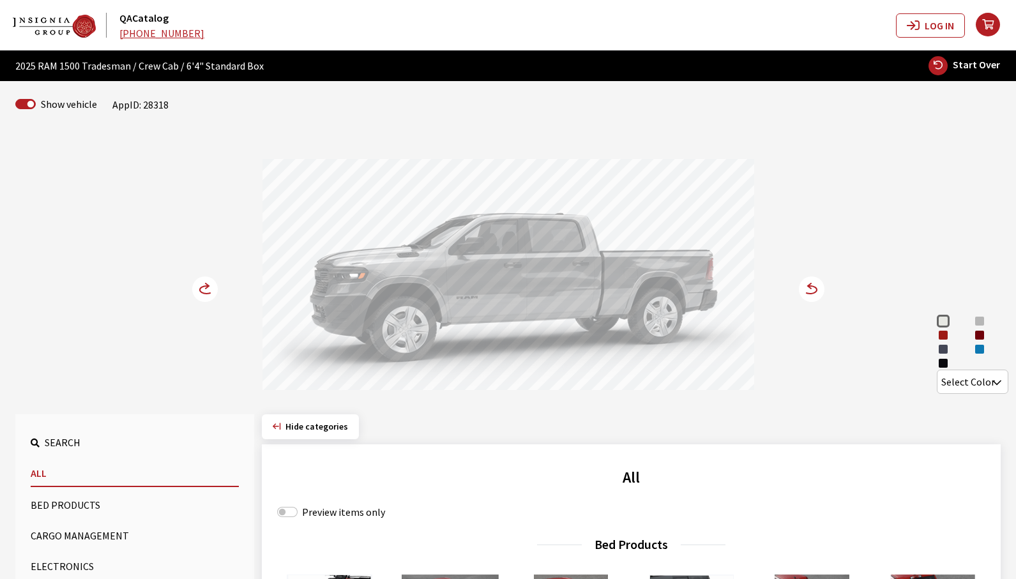
click at [956, 72] on button "Start Over" at bounding box center [964, 66] width 73 height 20
select select
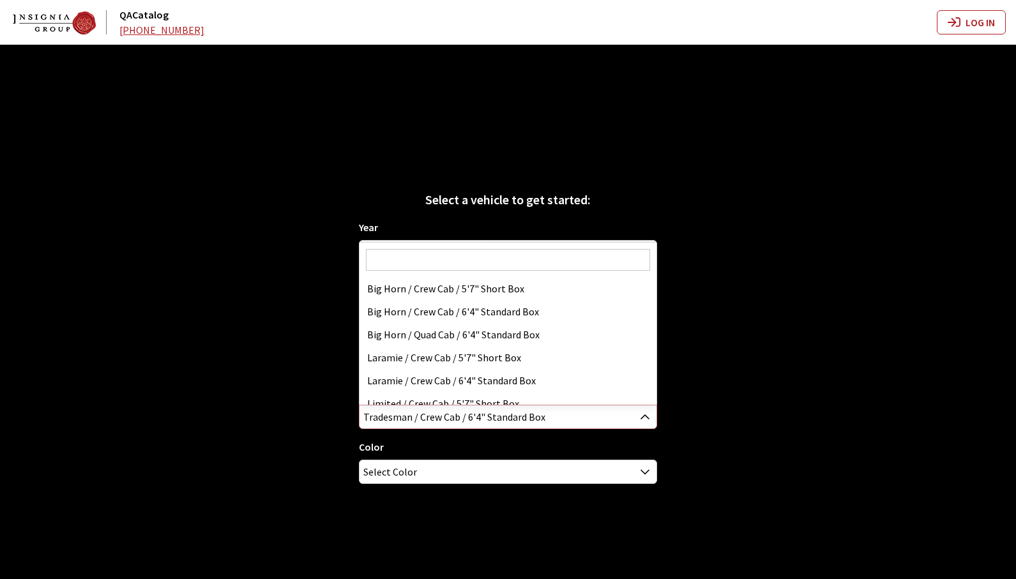
scroll to position [253, 0]
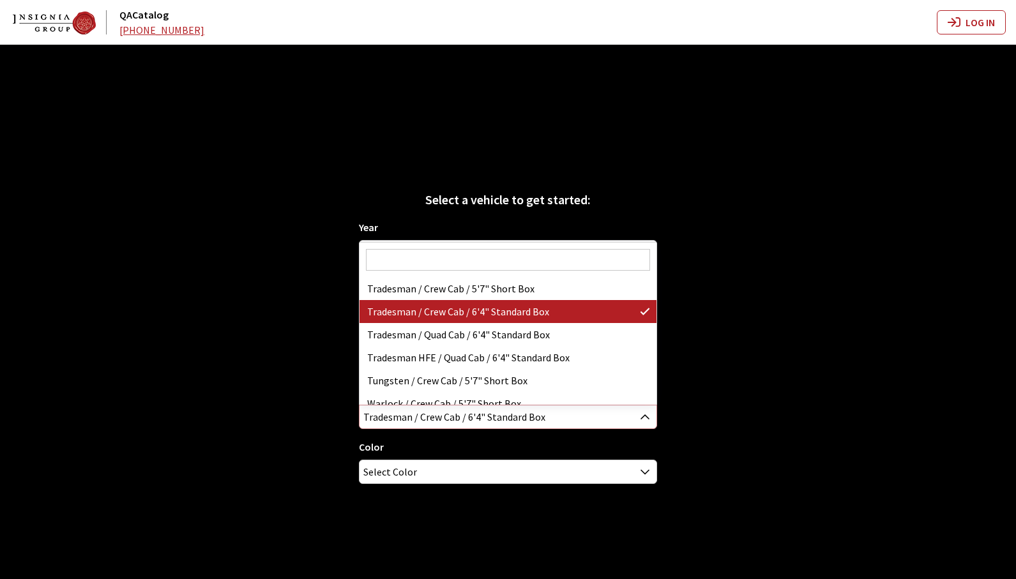
click at [519, 421] on span "Tradesman / Crew Cab / 6'4" Standard Box" at bounding box center [508, 416] width 296 height 23
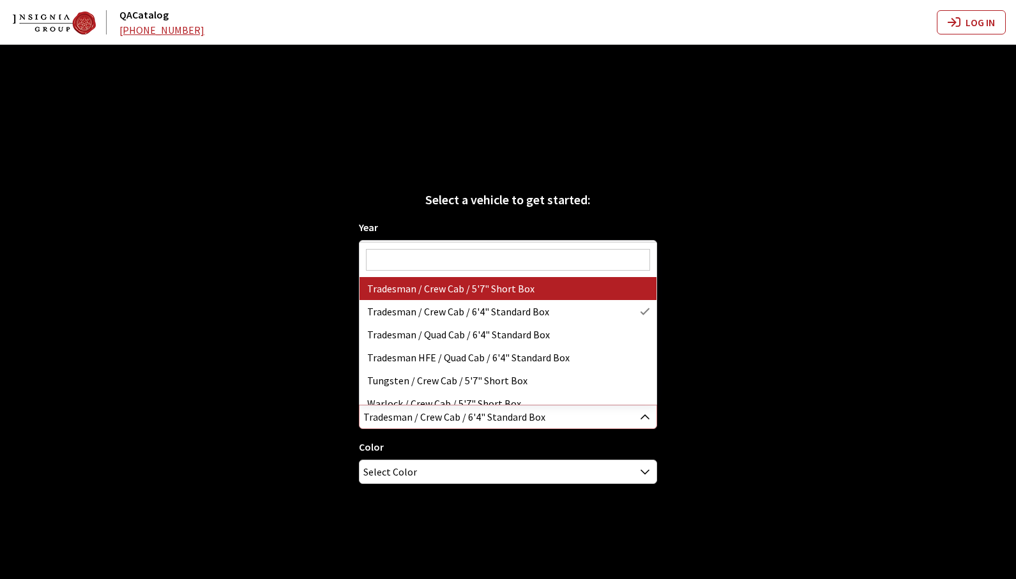
select select "3020"
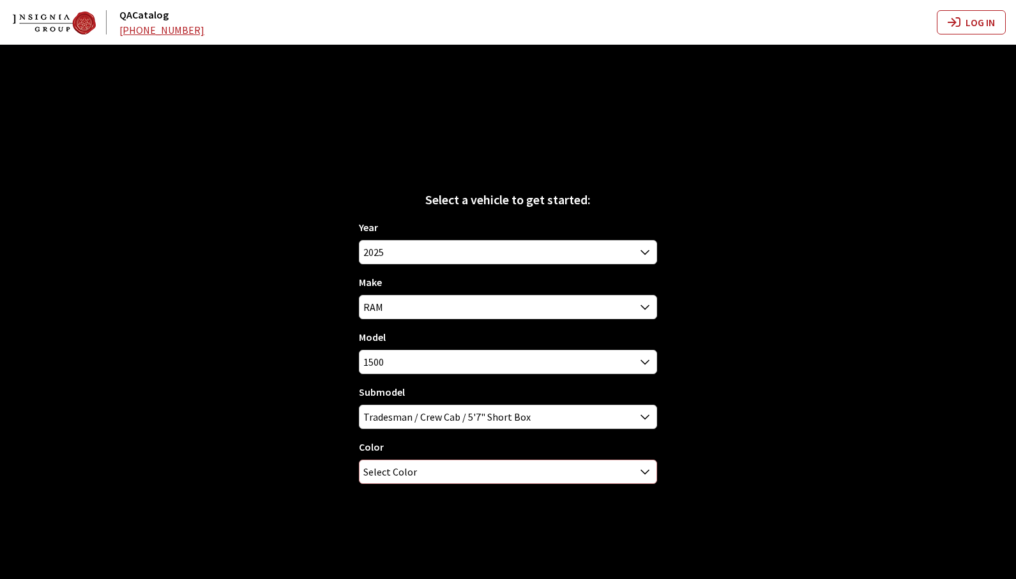
click at [490, 476] on span "Select Color" at bounding box center [508, 471] width 296 height 23
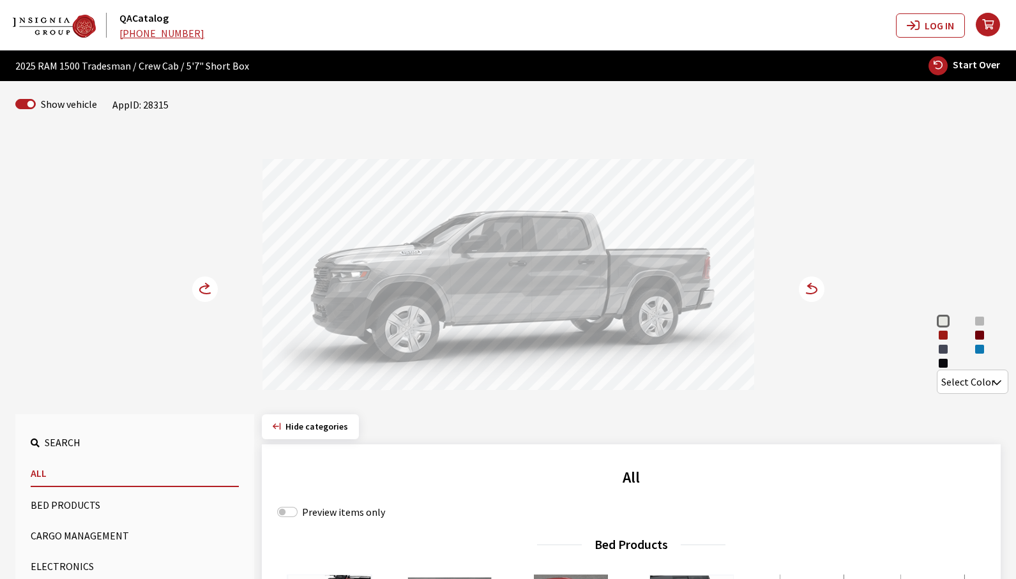
drag, startPoint x: 489, startPoint y: 280, endPoint x: 630, endPoint y: 280, distance: 140.5
click at [629, 280] on div at bounding box center [508, 276] width 492 height 235
click at [825, 287] on div "Bright White Billet Silver Metallic Flame Red [PERSON_NAME] Red Pearl Forged Bl…" at bounding box center [508, 263] width 843 height 261
click at [815, 291] on circle at bounding box center [812, 289] width 26 height 26
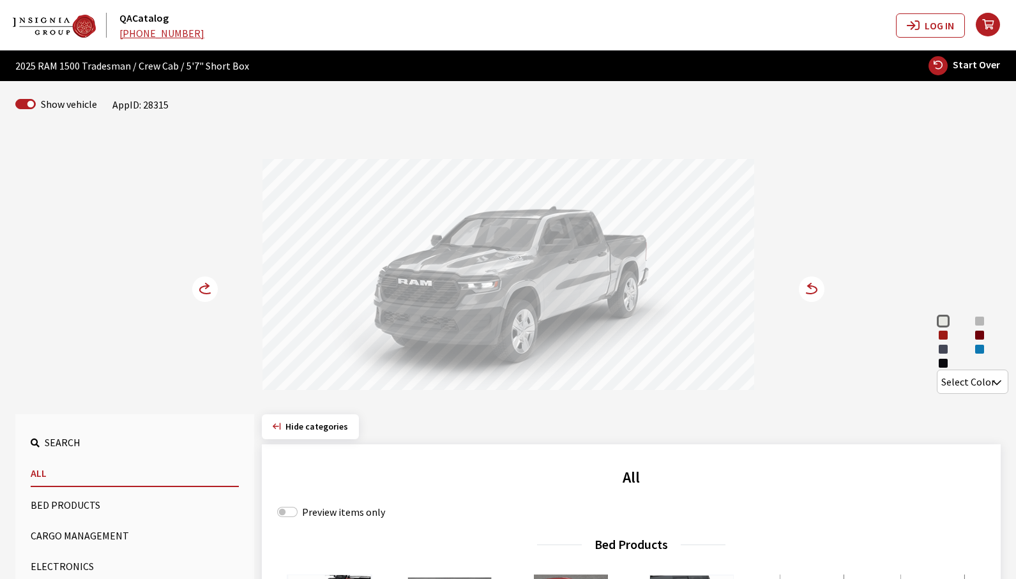
click at [201, 293] on circle at bounding box center [205, 289] width 26 height 26
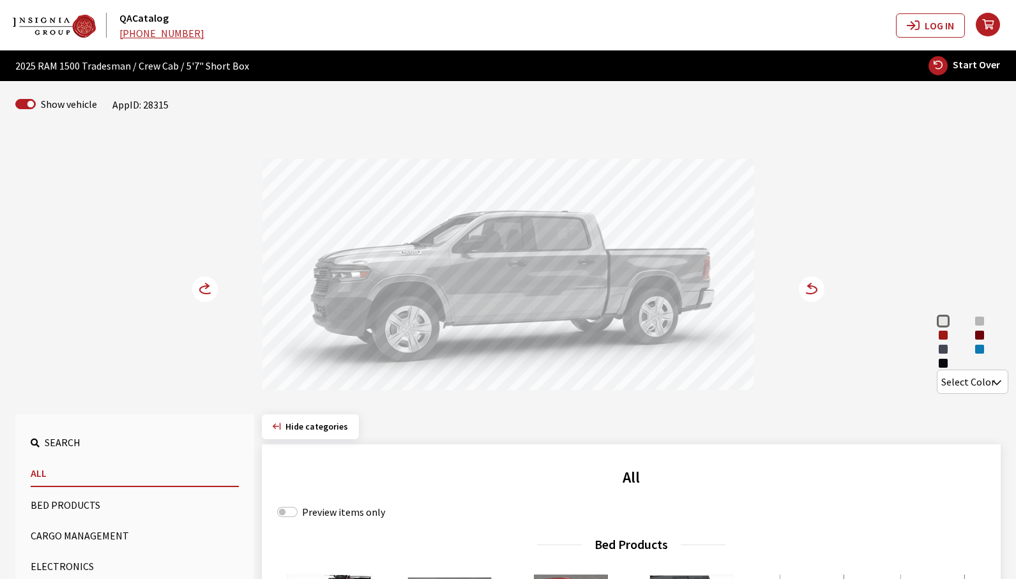
click at [215, 295] on circle at bounding box center [205, 289] width 26 height 26
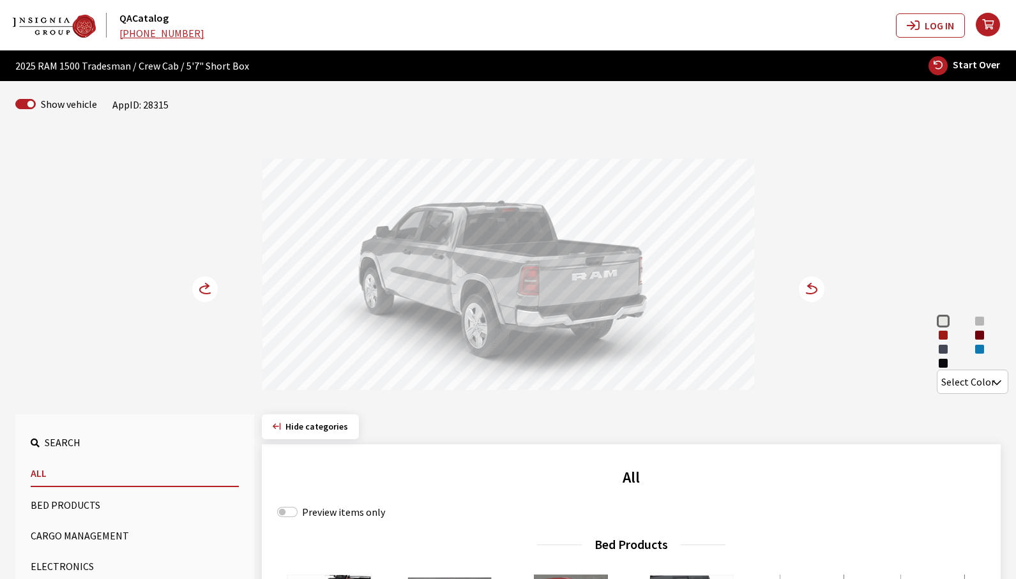
click at [813, 296] on circle at bounding box center [812, 289] width 26 height 26
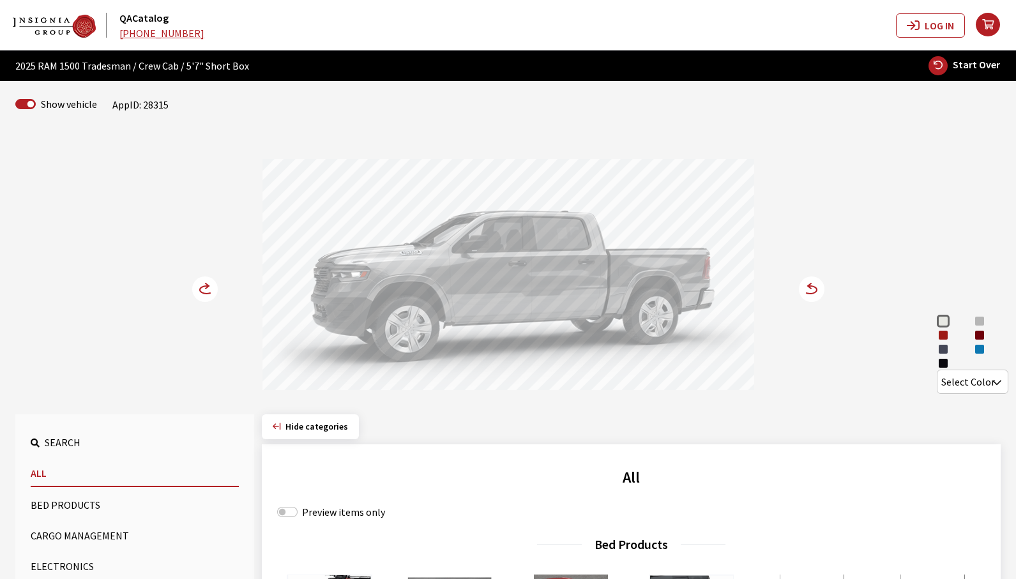
click at [205, 291] on circle at bounding box center [205, 289] width 26 height 26
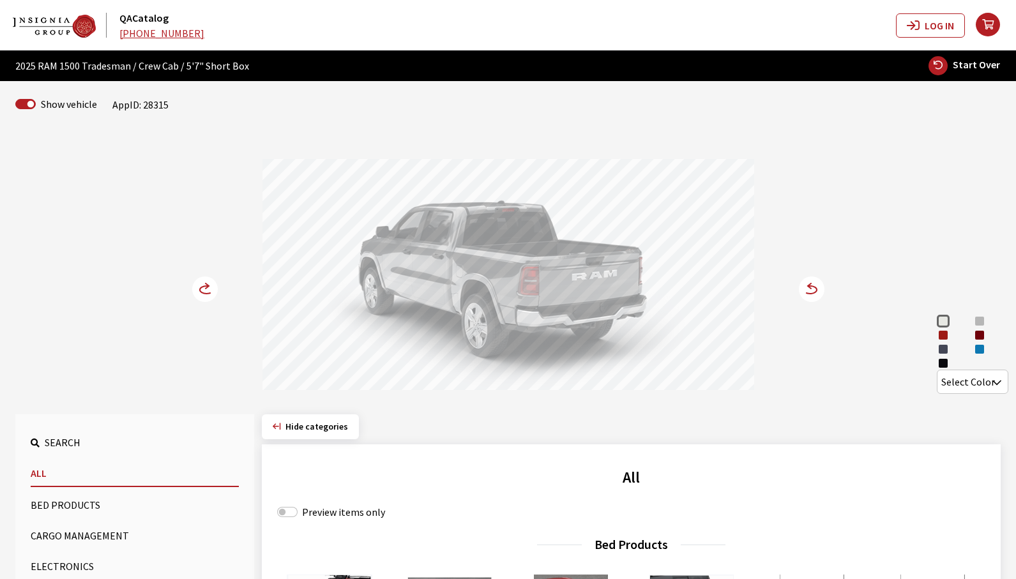
click at [962, 69] on span "Start Over" at bounding box center [976, 64] width 47 height 13
select select
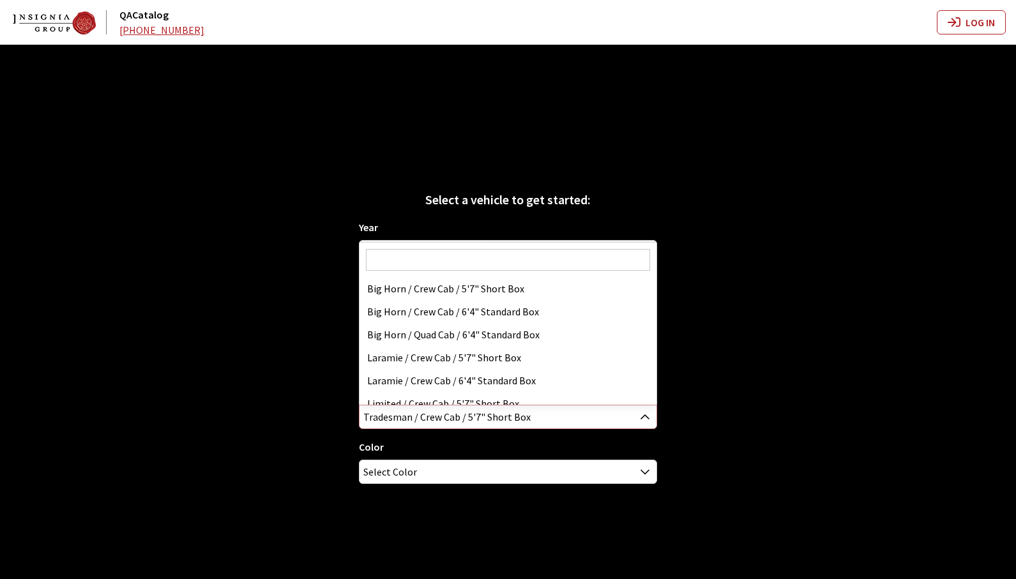
scroll to position [230, 0]
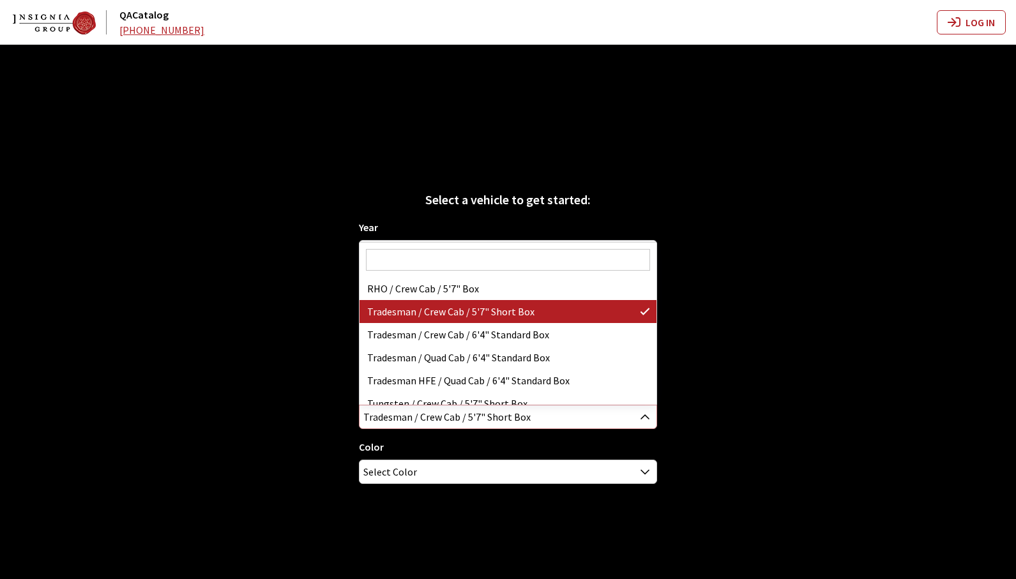
click at [581, 415] on span "Tradesman / Crew Cab / 5'7" Short Box" at bounding box center [508, 416] width 296 height 23
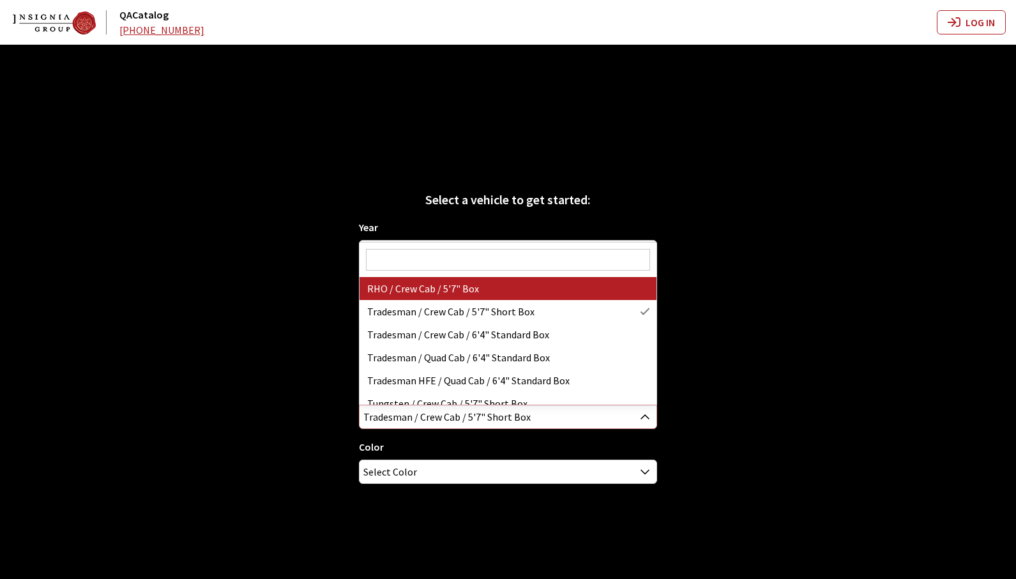
select select "4528"
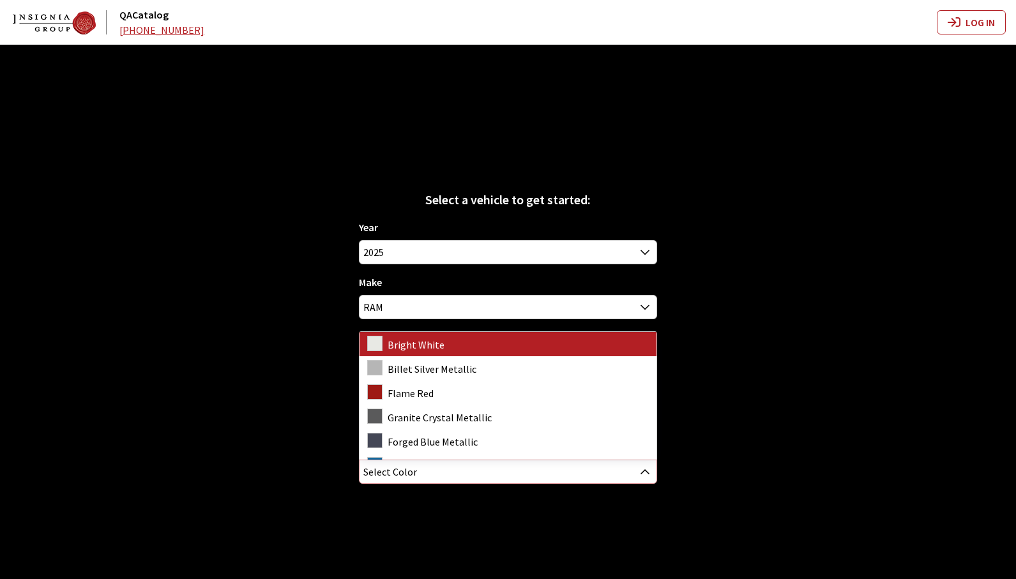
click at [458, 471] on span "Select Color" at bounding box center [508, 471] width 296 height 23
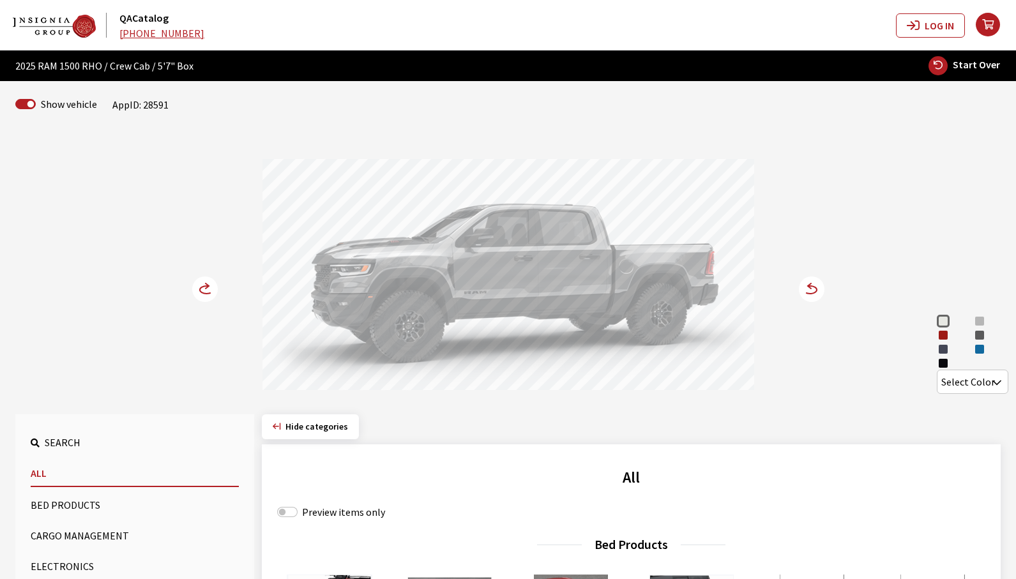
click at [972, 63] on span "Start Over" at bounding box center [976, 64] width 47 height 13
select select
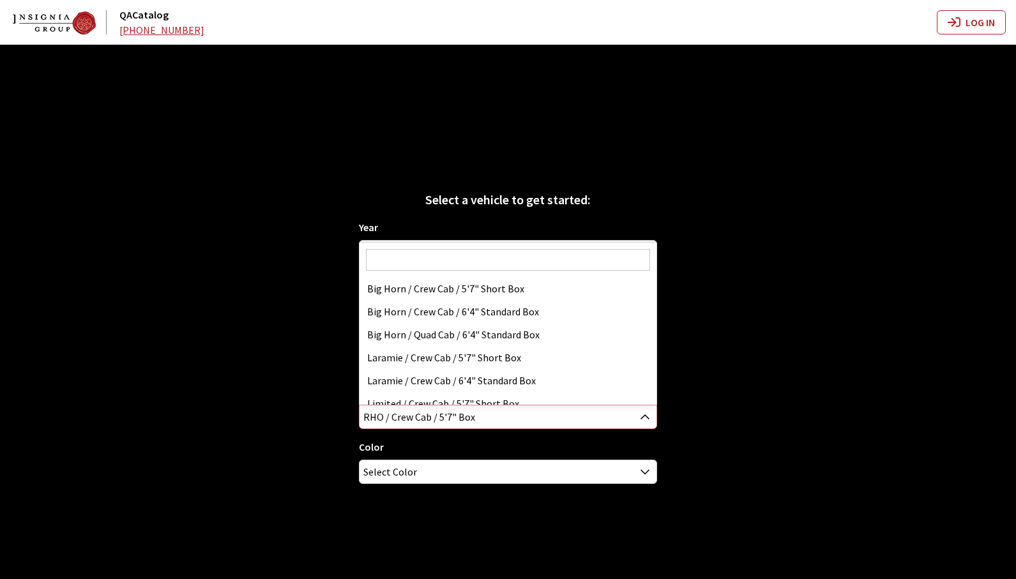
click at [503, 414] on span "RHO / Crew Cab / 5'7" Box" at bounding box center [508, 416] width 296 height 23
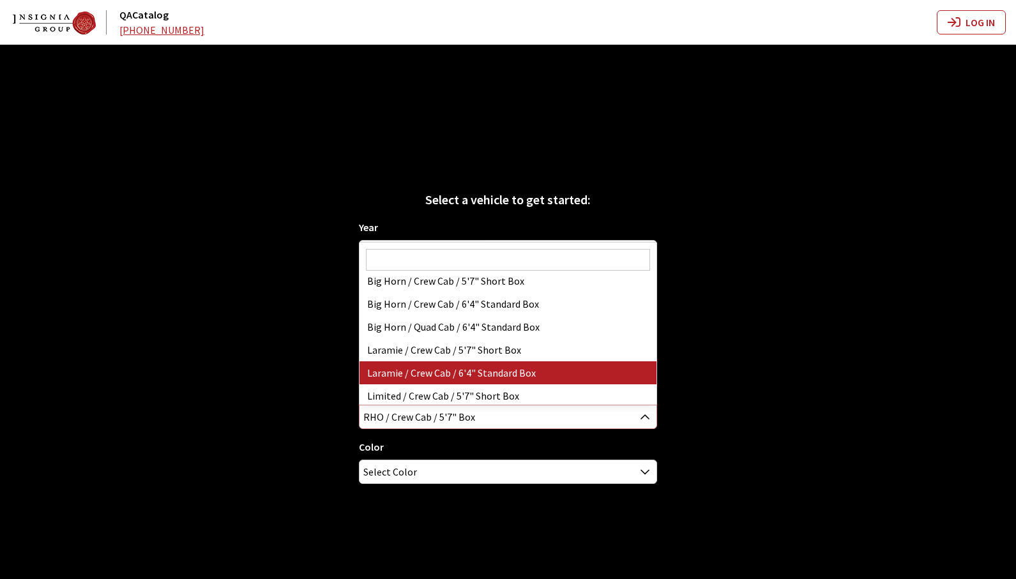
scroll to position [0, 0]
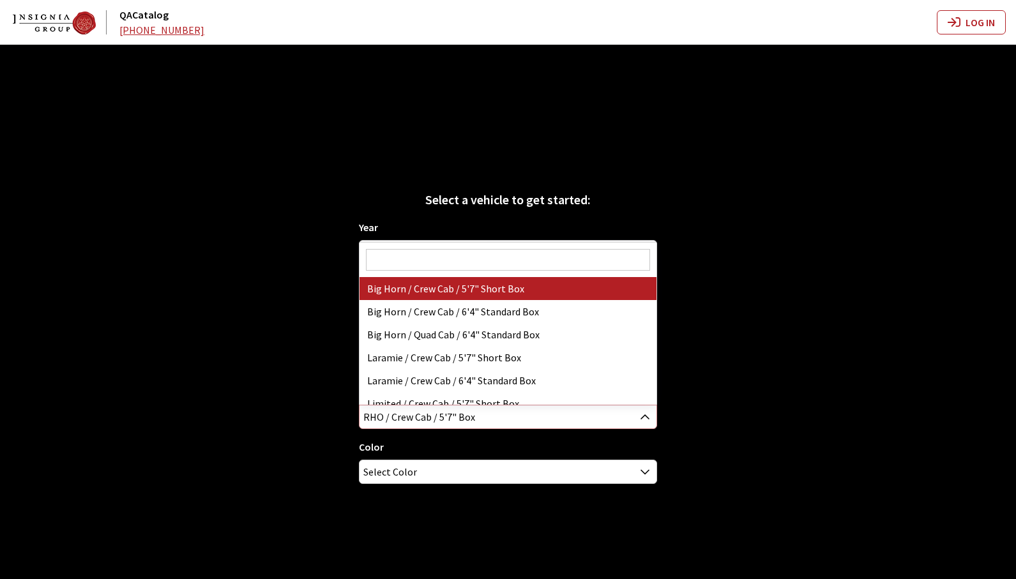
select select "3378"
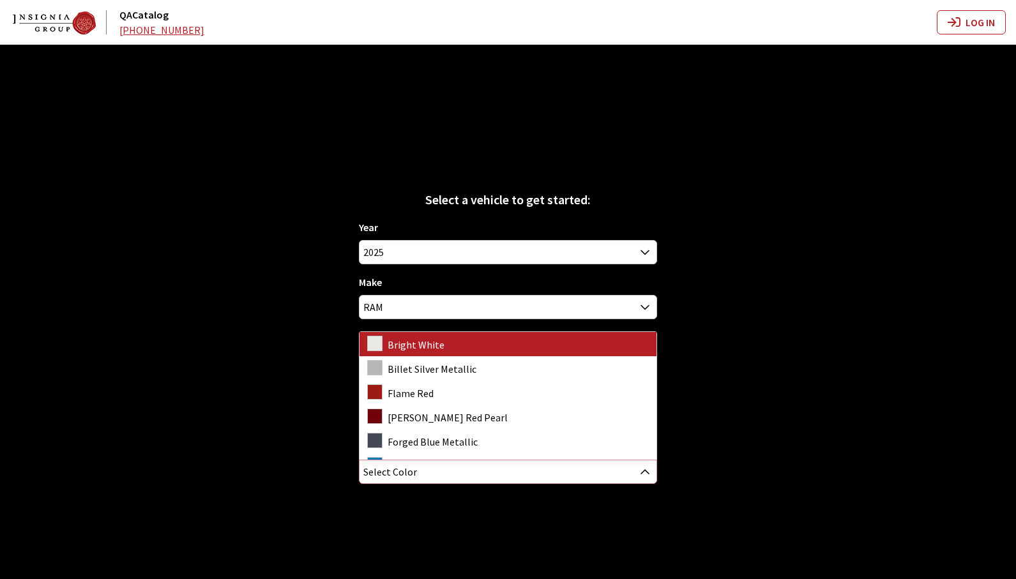
click at [458, 473] on span "Select Color" at bounding box center [508, 471] width 296 height 23
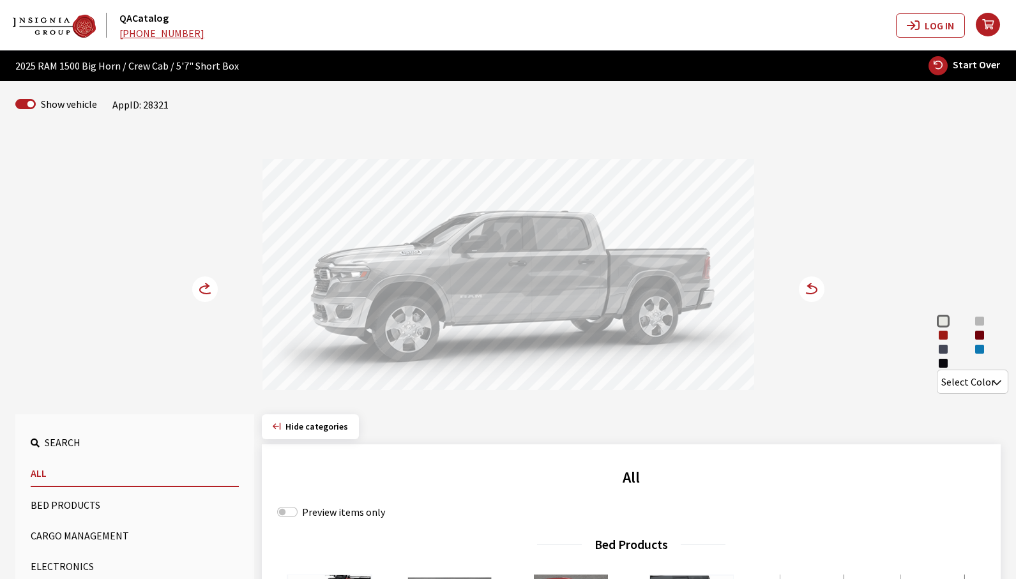
click at [815, 294] on circle at bounding box center [812, 289] width 26 height 26
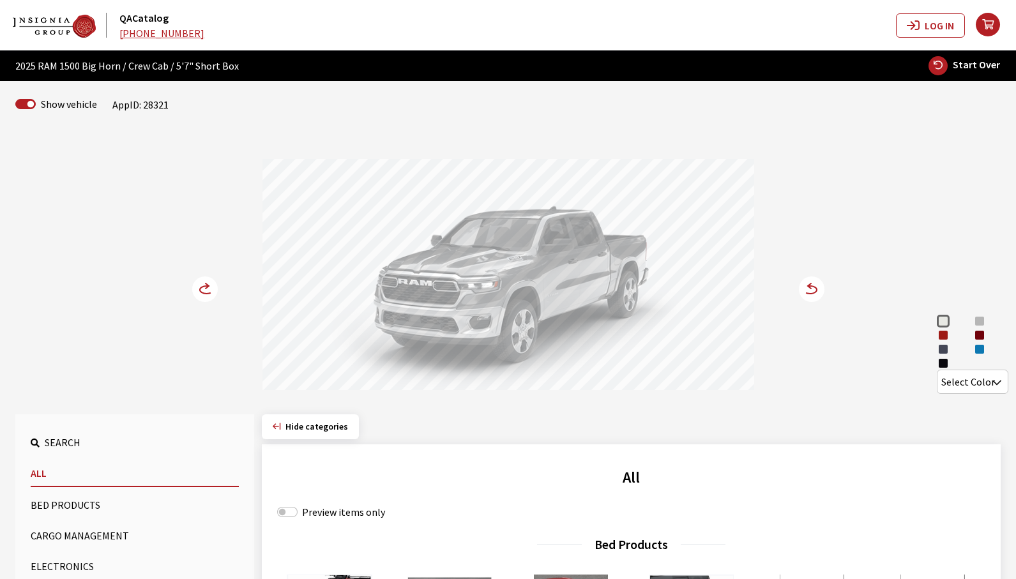
click at [197, 289] on circle at bounding box center [205, 289] width 26 height 26
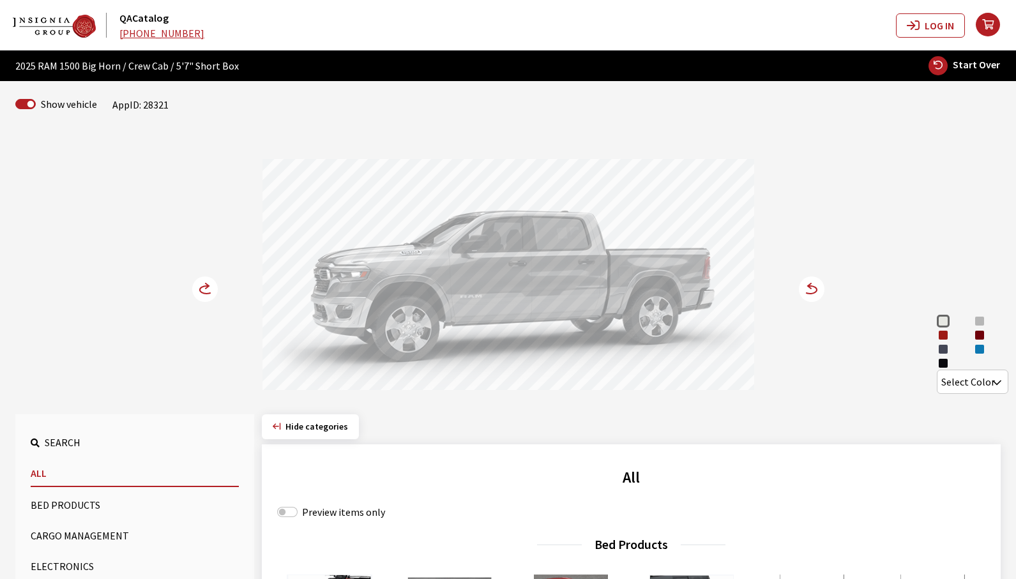
click at [197, 289] on circle at bounding box center [205, 289] width 26 height 26
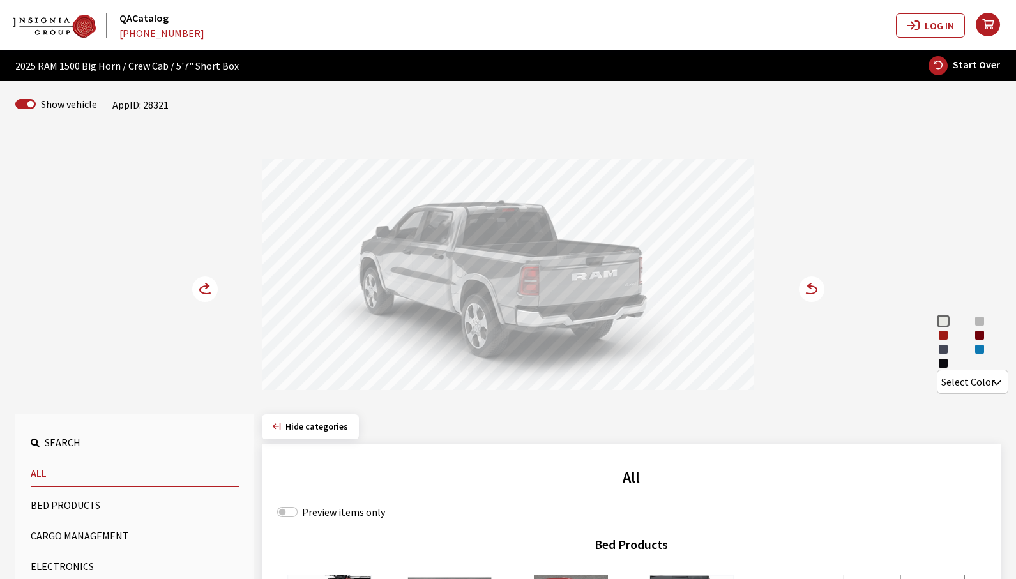
click at [976, 56] on button "Start Over" at bounding box center [964, 66] width 73 height 20
select select
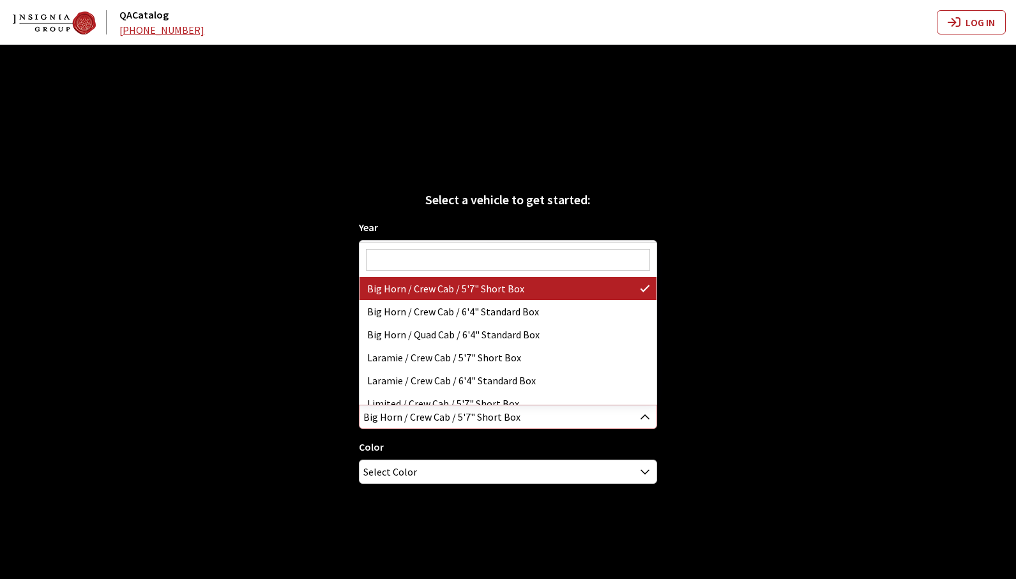
click at [508, 421] on span "Big Horn / Crew Cab / 5'7" Short Box" at bounding box center [508, 416] width 296 height 23
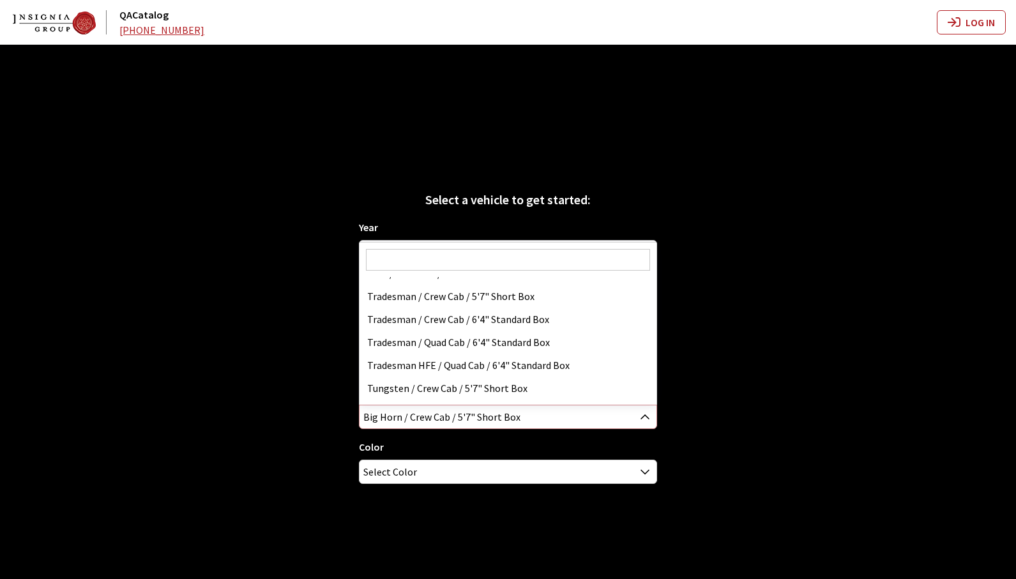
scroll to position [263, 0]
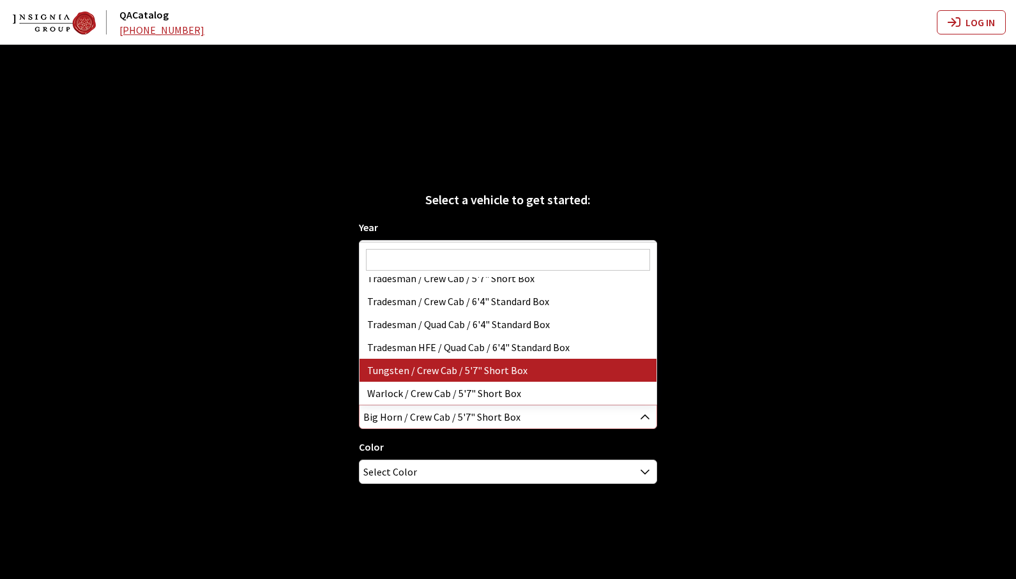
select select "4496"
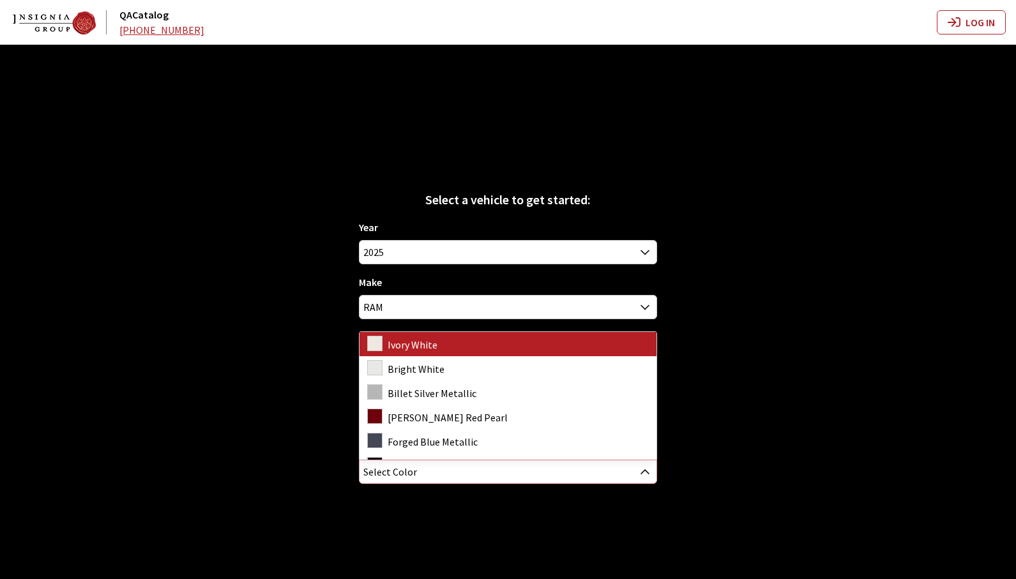
click at [478, 471] on span "Select Color" at bounding box center [508, 471] width 296 height 23
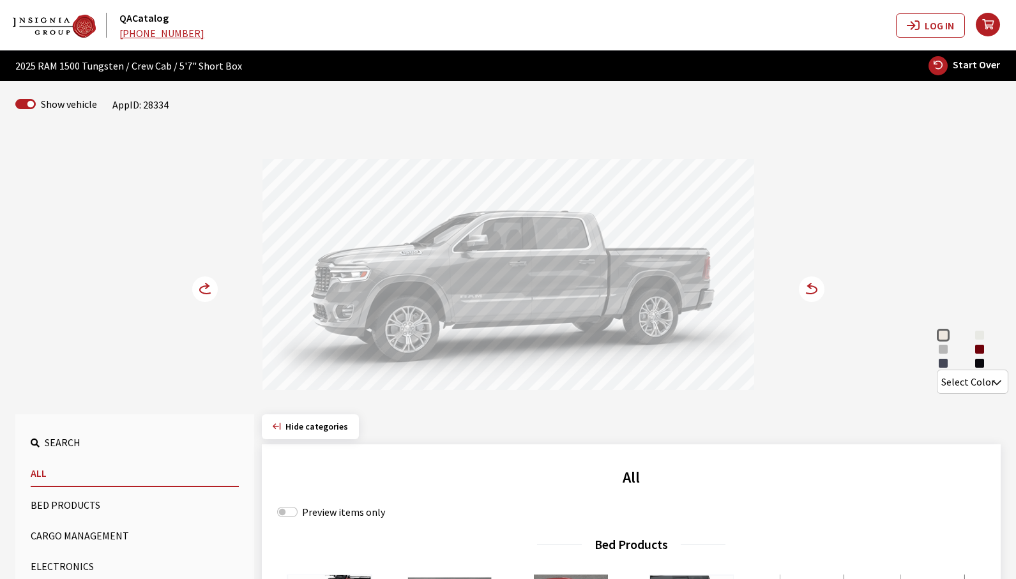
click at [983, 349] on div "[PERSON_NAME] Red Pearl" at bounding box center [979, 349] width 13 height 13
click at [817, 296] on circle at bounding box center [812, 289] width 26 height 26
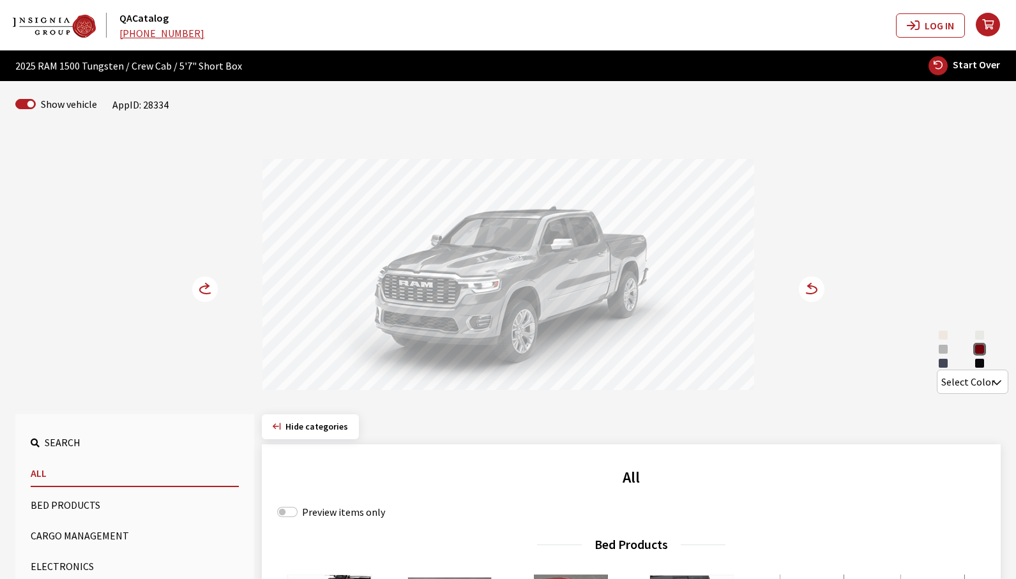
click at [812, 291] on circle at bounding box center [812, 289] width 26 height 26
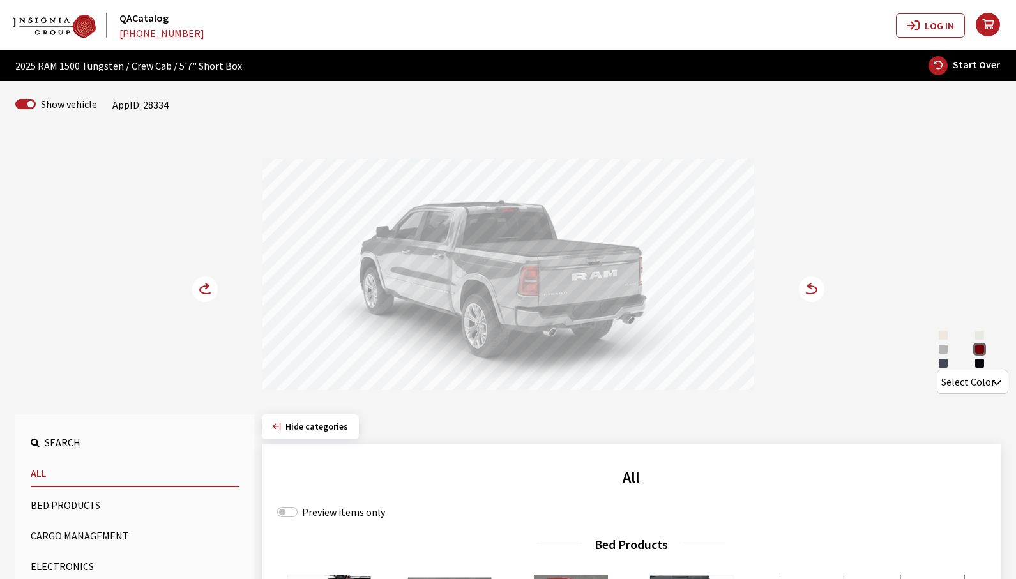
click at [806, 289] on icon at bounding box center [803, 290] width 9 height 11
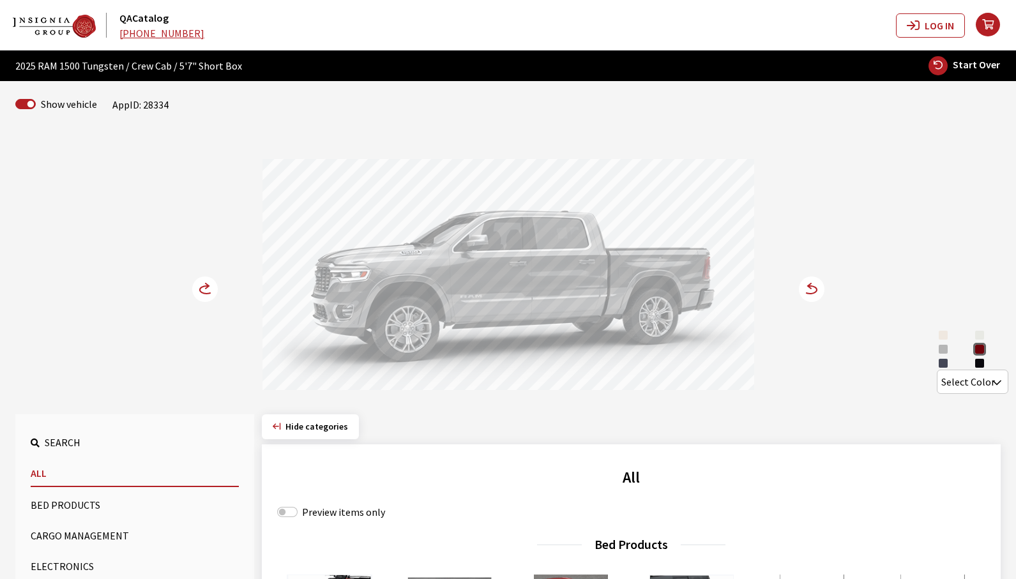
click at [200, 291] on icon at bounding box center [206, 290] width 13 height 8
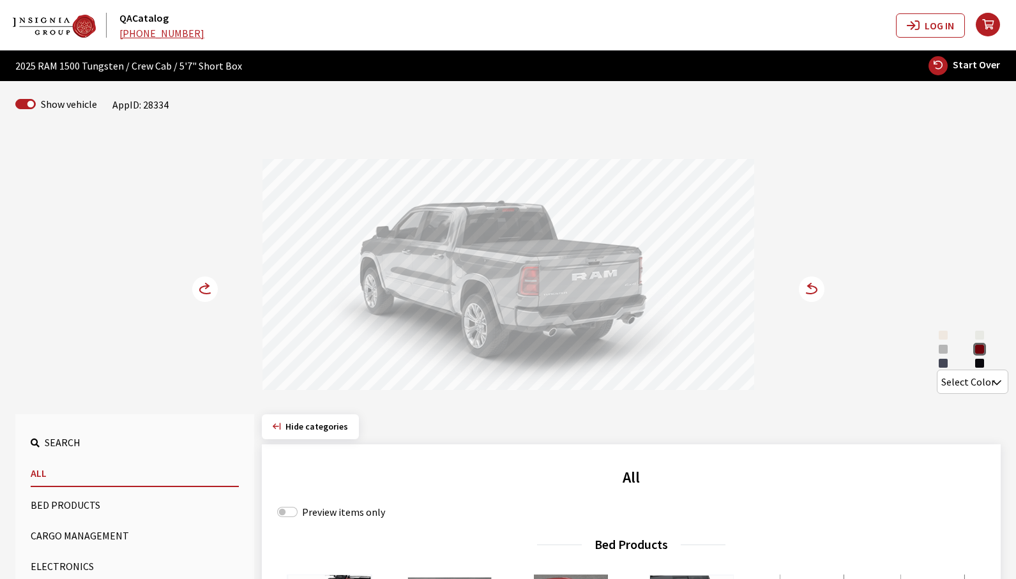
click at [957, 68] on span "Start Over" at bounding box center [976, 64] width 47 height 13
select select
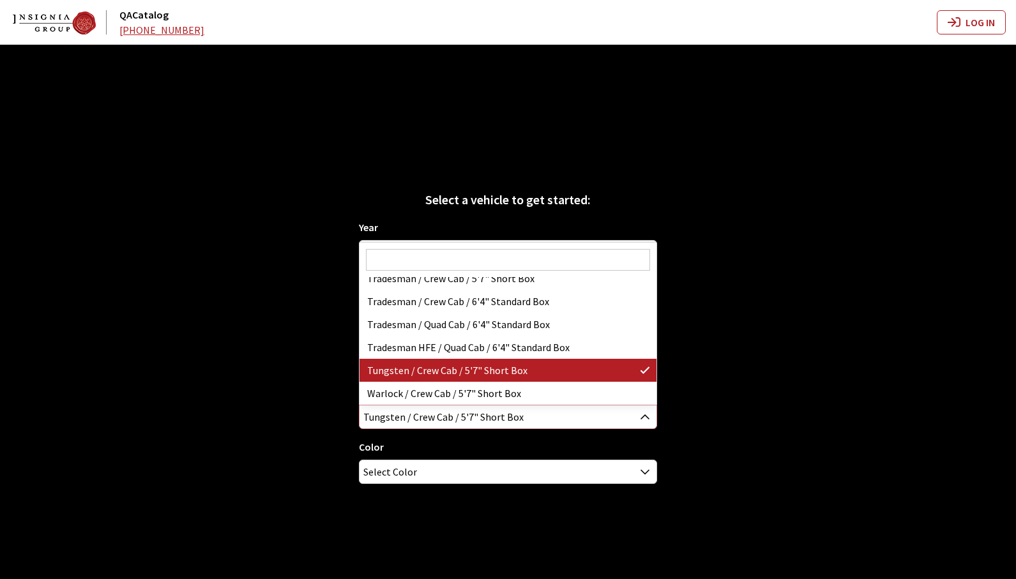
click at [527, 426] on span "Tungsten / Crew Cab / 5'7" Short Box" at bounding box center [508, 416] width 296 height 23
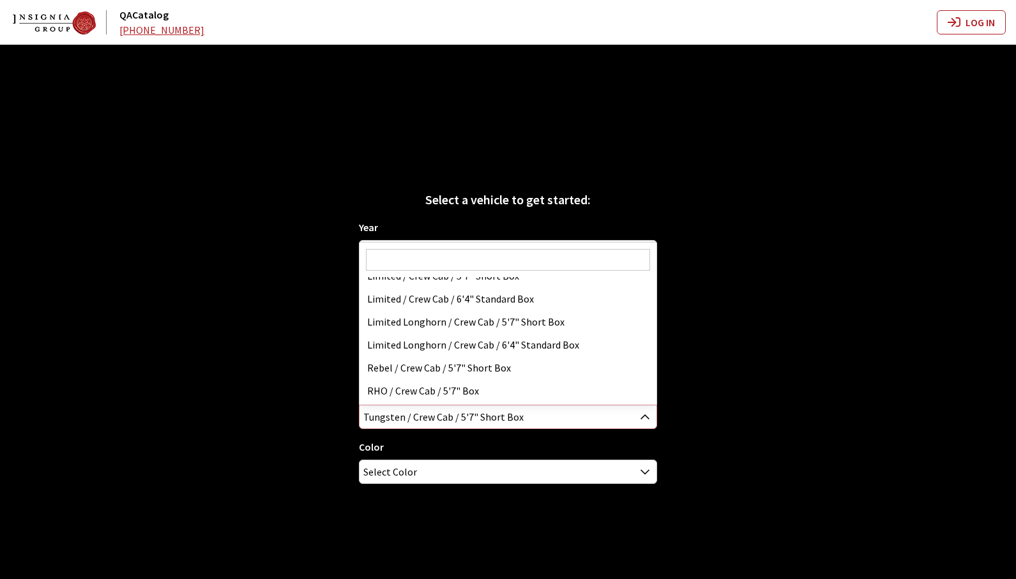
scroll to position [192, 0]
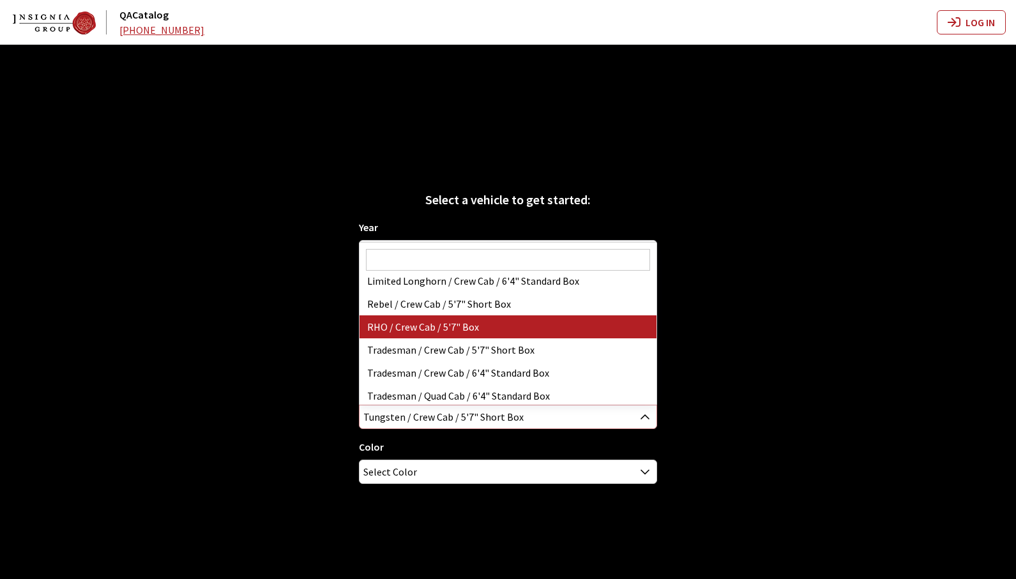
select select "4528"
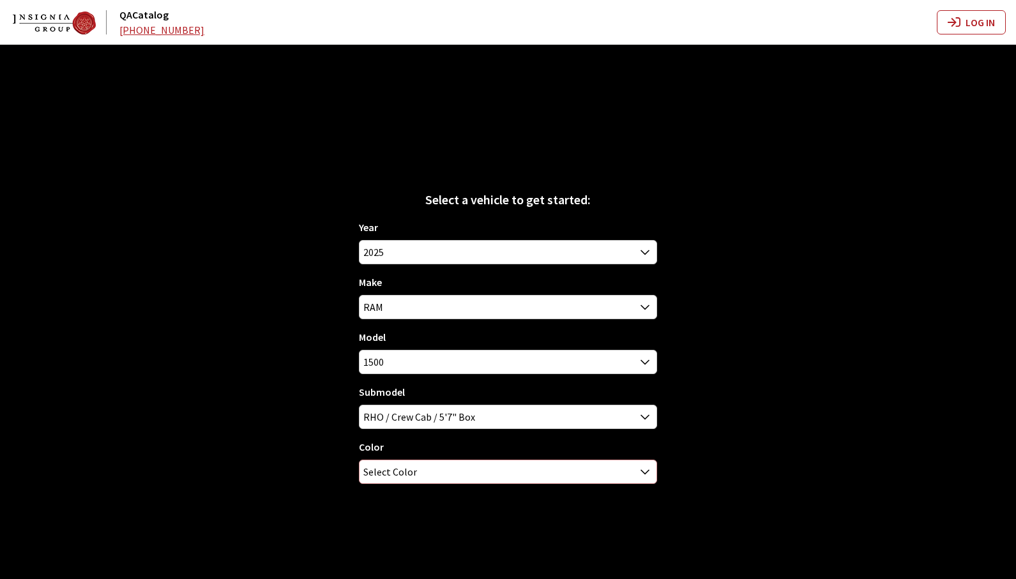
click at [437, 480] on span "Select Color" at bounding box center [508, 471] width 296 height 23
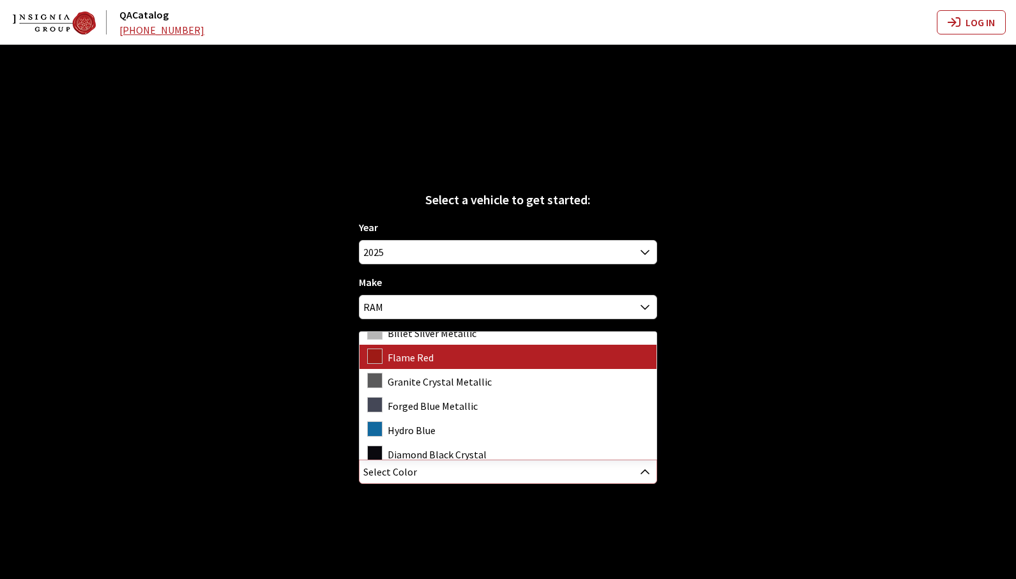
scroll to position [42, 0]
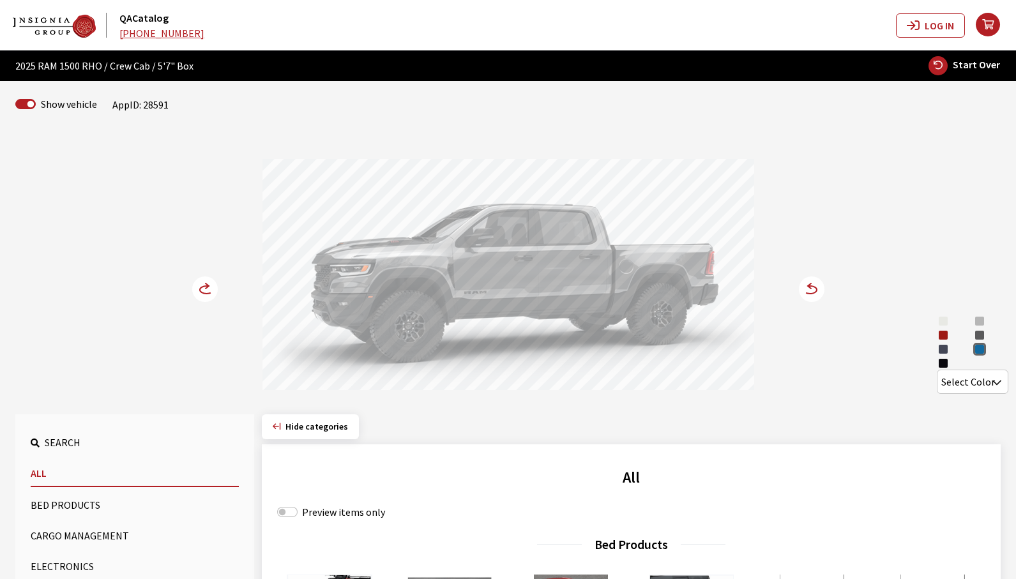
click at [812, 290] on circle at bounding box center [812, 289] width 26 height 26
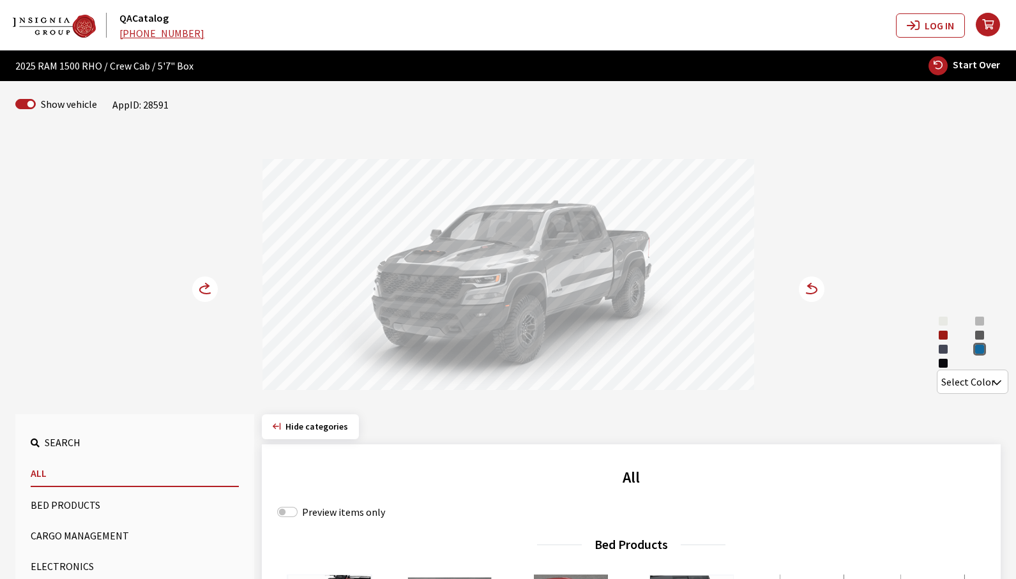
click at [215, 292] on icon at bounding box center [205, 289] width 26 height 26
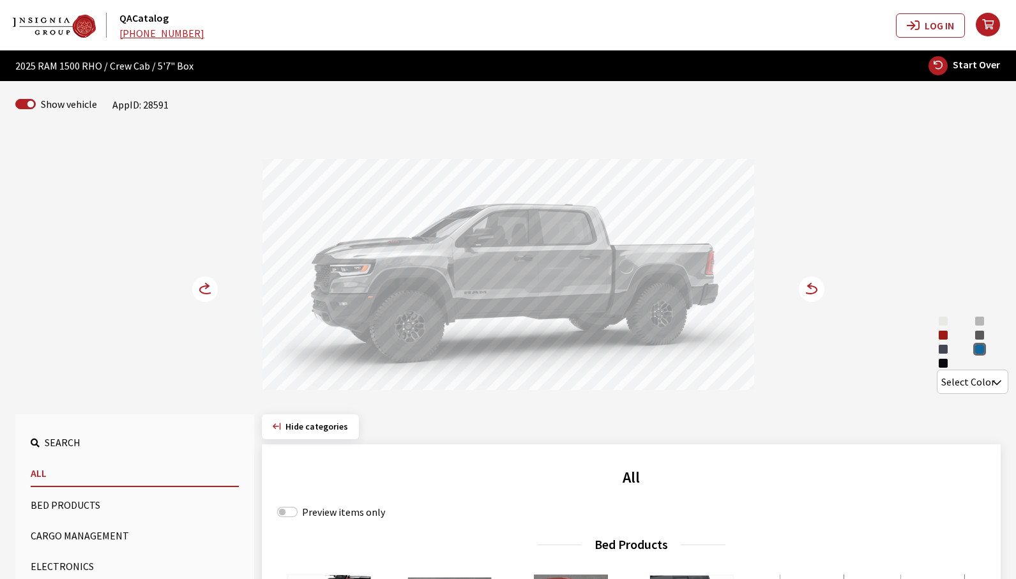
click at [215, 292] on icon at bounding box center [212, 290] width 9 height 11
